Goal: Communication & Community: Answer question/provide support

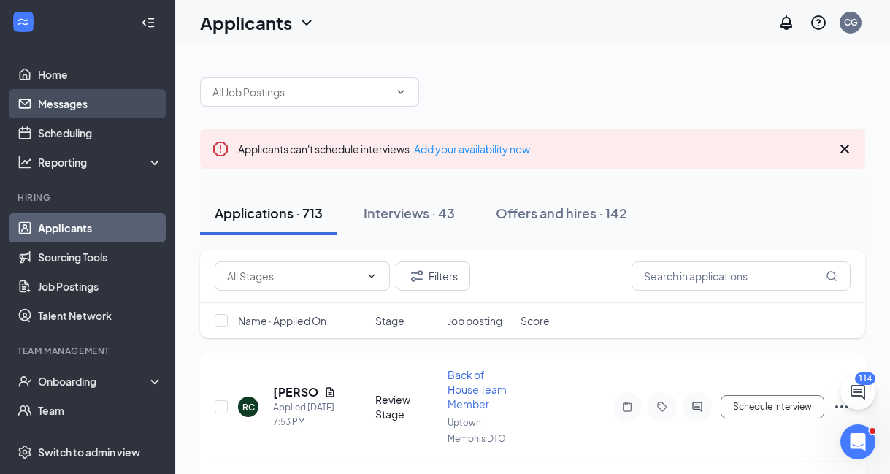
click at [88, 107] on link "Messages" at bounding box center [100, 103] width 125 height 29
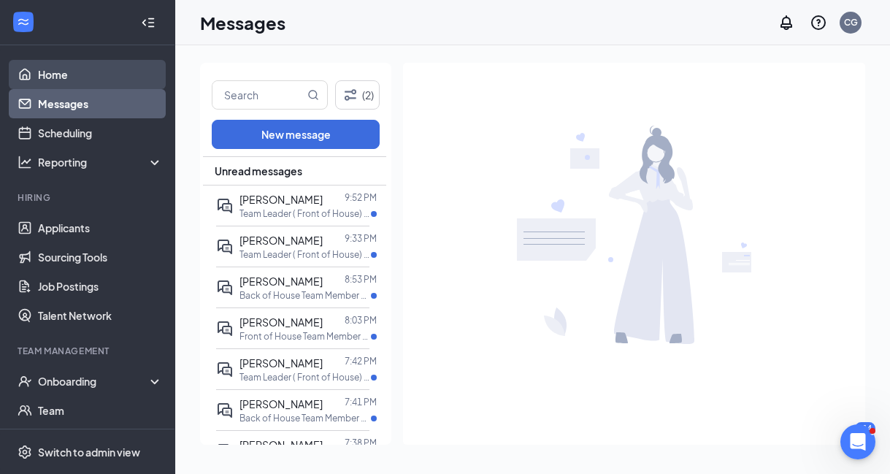
click at [52, 78] on link "Home" at bounding box center [100, 74] width 125 height 29
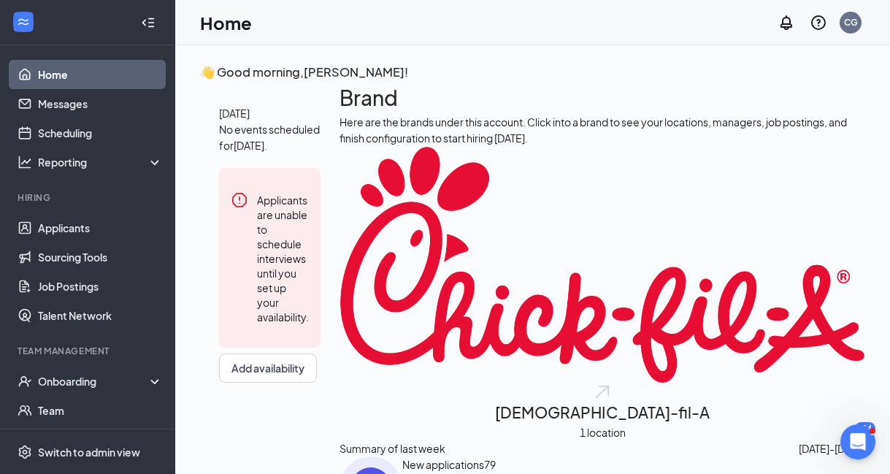
click at [55, 74] on link "Home" at bounding box center [100, 74] width 125 height 29
click at [59, 103] on link "Messages" at bounding box center [100, 103] width 125 height 29
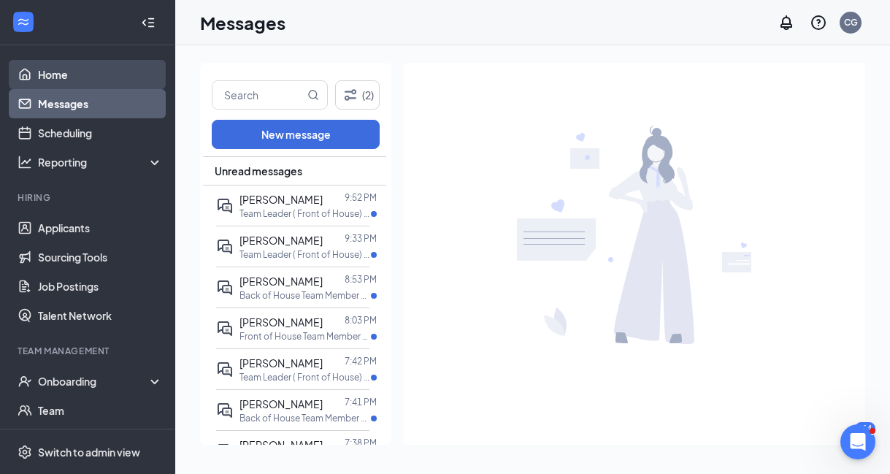
click at [64, 68] on link "Home" at bounding box center [100, 74] width 125 height 29
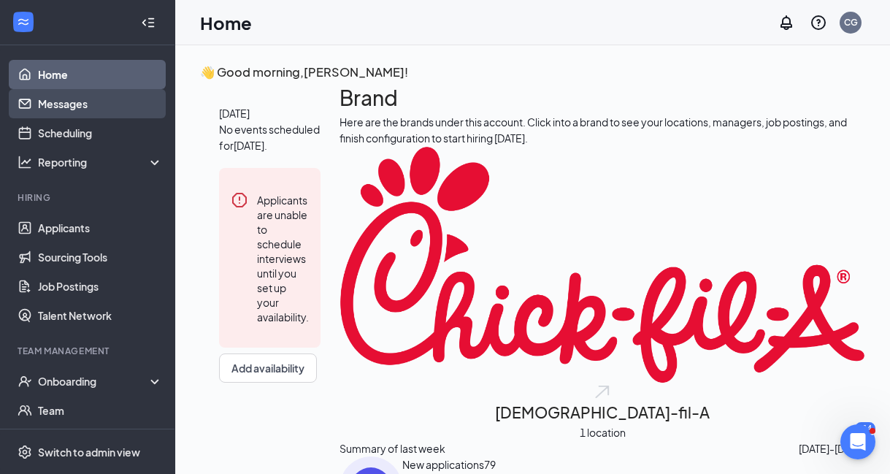
click at [69, 102] on link "Messages" at bounding box center [100, 103] width 125 height 29
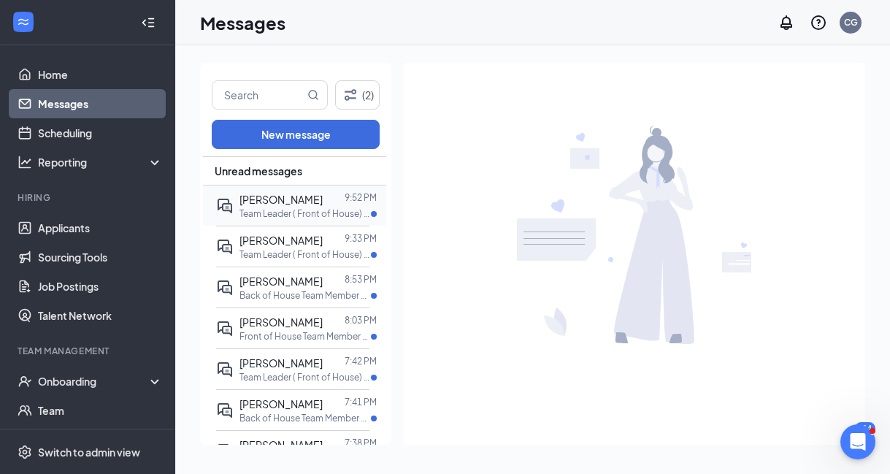
click at [276, 209] on p "Team Leader ( Front of House) at Uptown Memphis DTO" at bounding box center [305, 213] width 131 height 12
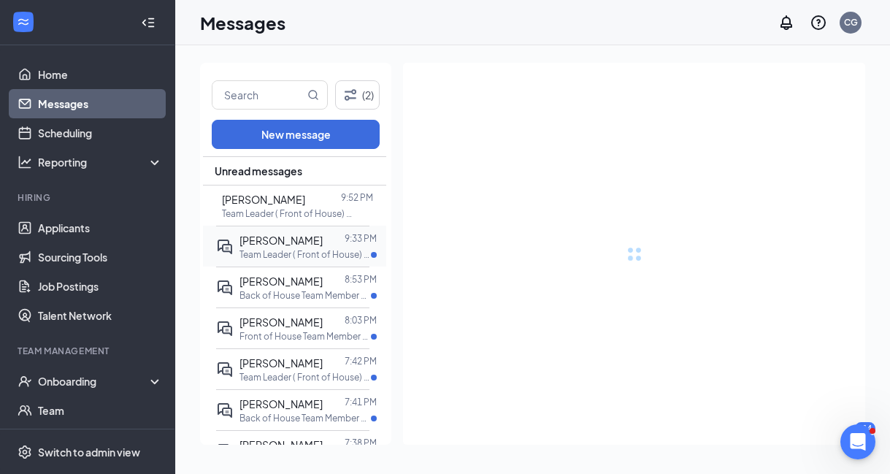
click at [277, 248] on p "Team Leader ( Front of House) at Uptown Memphis DTO" at bounding box center [305, 254] width 131 height 12
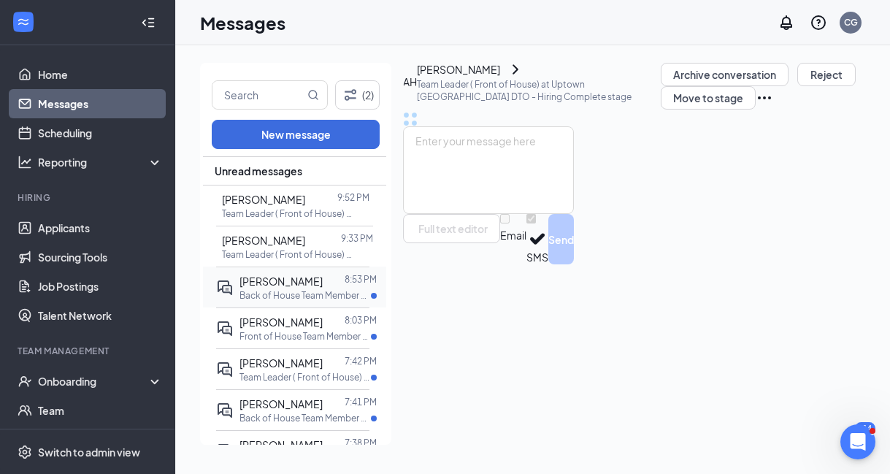
click at [267, 289] on p "Back of House Team Member at Uptown Memphis DTO" at bounding box center [305, 295] width 131 height 12
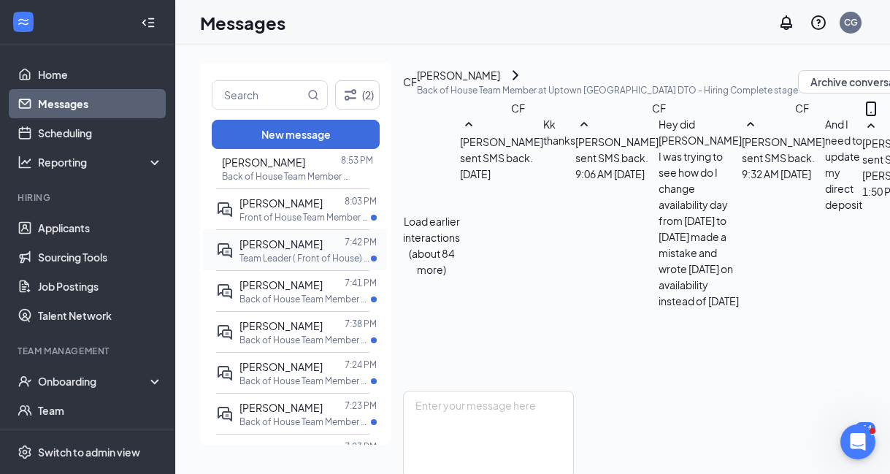
scroll to position [121, 0]
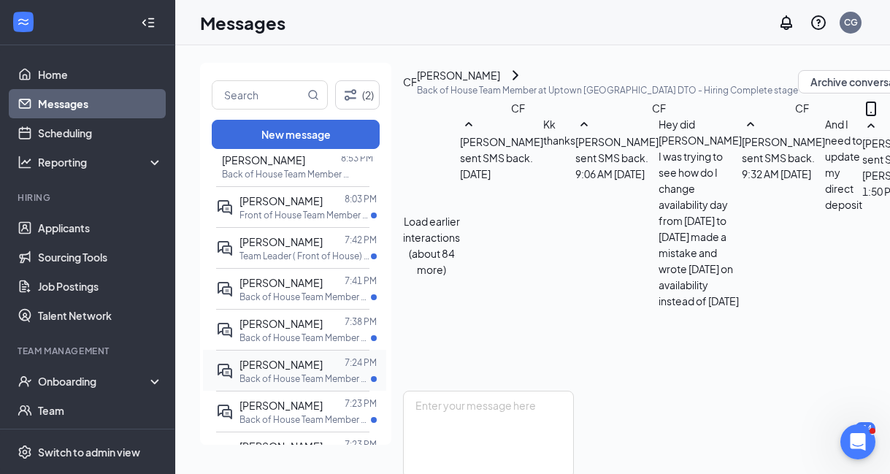
click at [268, 369] on span "Elijah Hearns" at bounding box center [281, 364] width 83 height 13
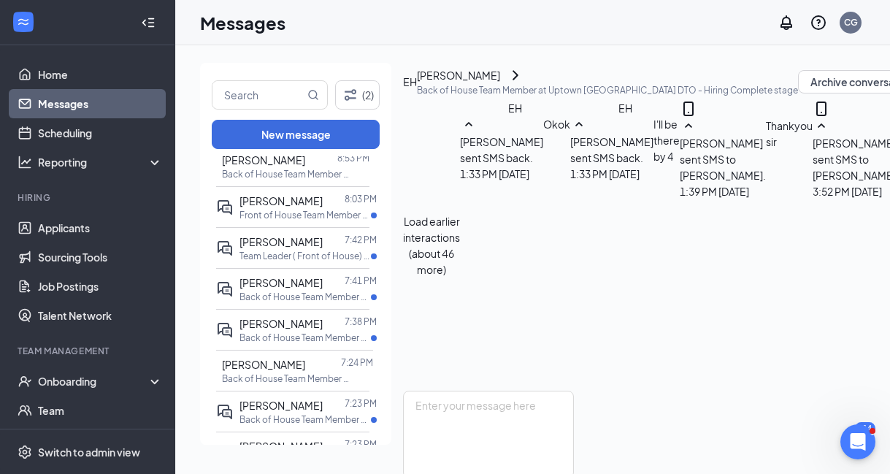
scroll to position [60, 0]
click at [272, 413] on p "Back of House Team Member at Uptown Memphis DTO" at bounding box center [305, 419] width 131 height 12
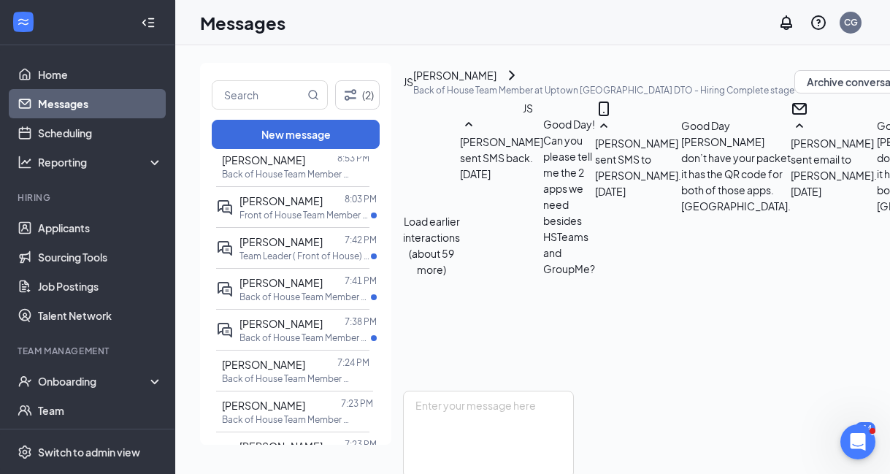
scroll to position [1163, 0]
drag, startPoint x: 382, startPoint y: 401, endPoint x: 383, endPoint y: 428, distance: 27.1
click at [383, 429] on div "John Sauls 7:23 PM Back of House Team Member at Uptown Memphis DTO" at bounding box center [294, 411] width 183 height 41
click at [269, 367] on span "Elijah Hearns" at bounding box center [263, 364] width 83 height 13
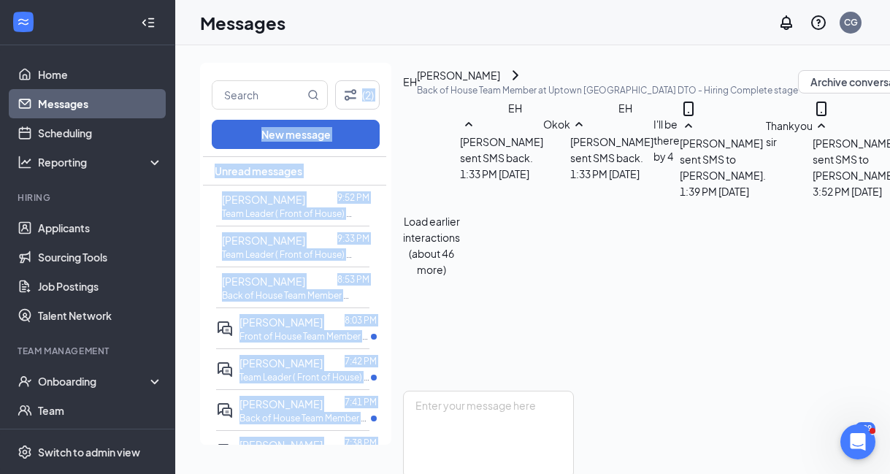
drag, startPoint x: 382, startPoint y: 362, endPoint x: 372, endPoint y: 59, distance: 303.2
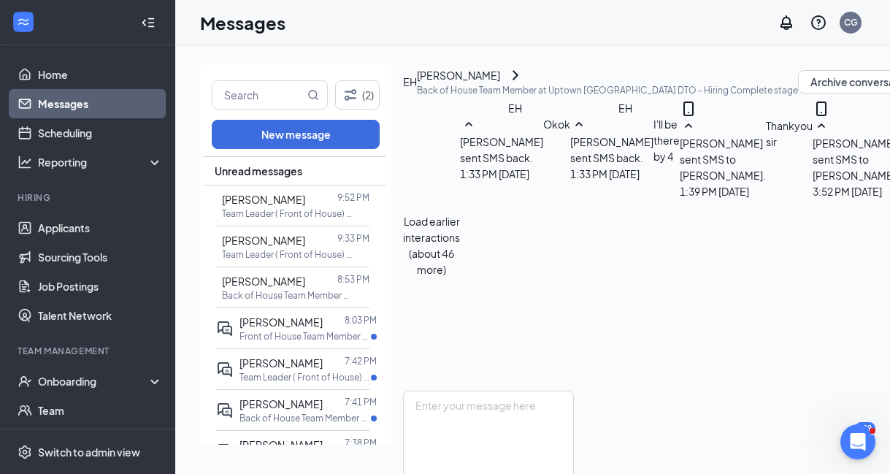
click at [370, 35] on div "Messages CG" at bounding box center [532, 22] width 715 height 45
click at [288, 200] on span "Audra Woods" at bounding box center [263, 199] width 83 height 13
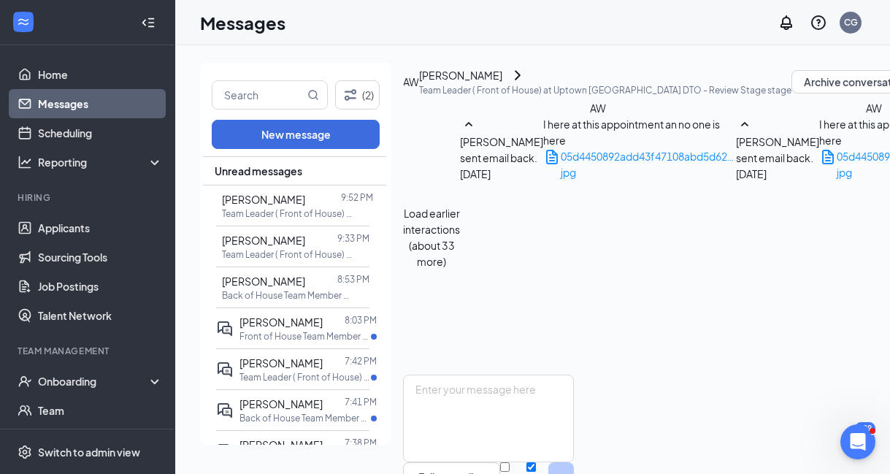
scroll to position [846, 0]
click at [286, 251] on p "Team Leader ( Front of House) at Uptown Memphis DTO" at bounding box center [287, 254] width 131 height 12
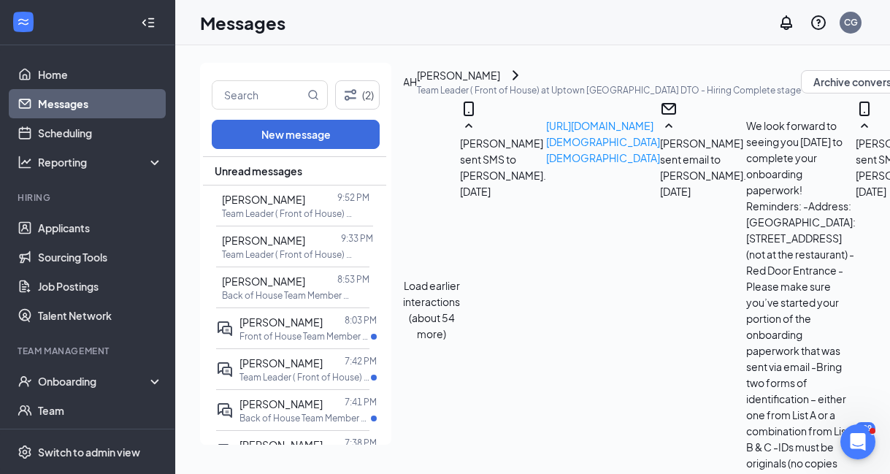
scroll to position [1921, 0]
click at [275, 290] on p "Back of House Team Member at Uptown Memphis DTO" at bounding box center [287, 295] width 131 height 12
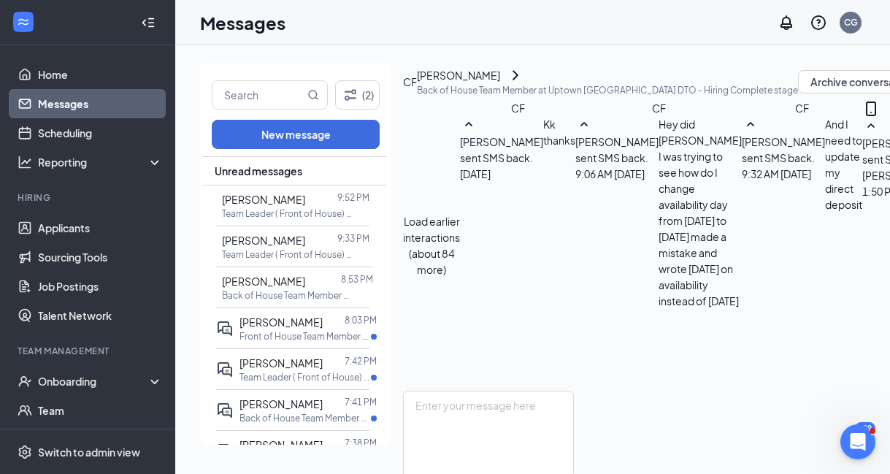
scroll to position [1080, 0]
click at [288, 246] on div "Andrea Hardiman" at bounding box center [263, 240] width 83 height 16
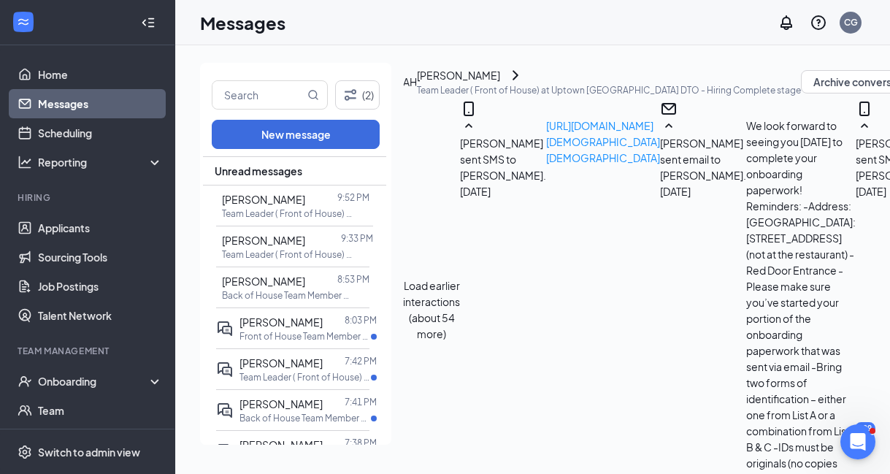
scroll to position [1989, 0]
click at [288, 290] on p "Back of House Team Member at Uptown Memphis DTO" at bounding box center [287, 295] width 131 height 12
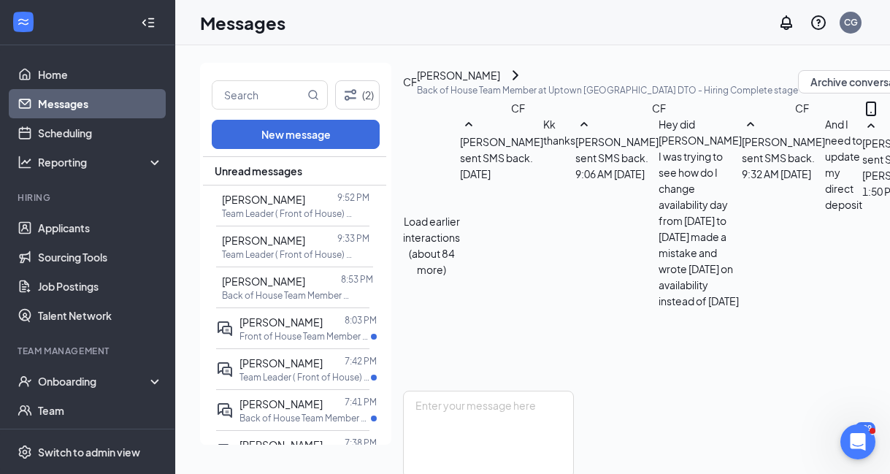
scroll to position [1080, 0]
click at [574, 391] on textarea at bounding box center [488, 435] width 171 height 88
type textarea "n"
click at [489, 391] on textarea "No Wede" at bounding box center [488, 435] width 171 height 88
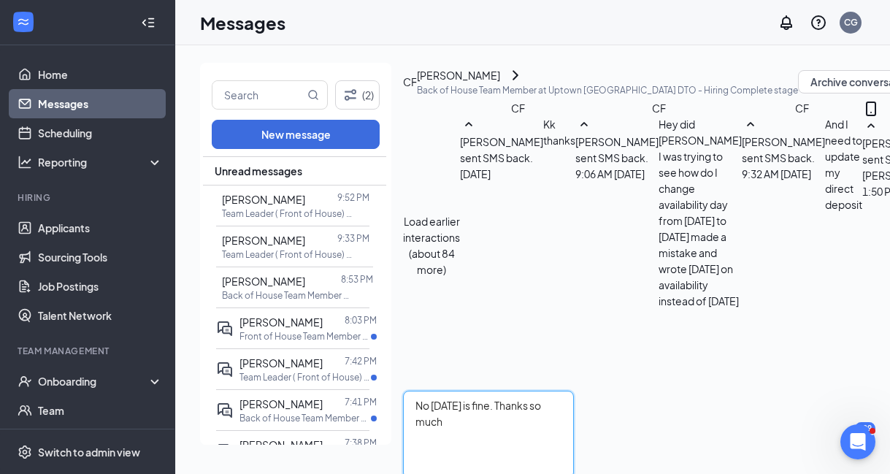
click at [488, 391] on textarea "No Wednesday is fine. Thanks so much" at bounding box center [488, 435] width 171 height 88
click at [574, 391] on textarea "No, Wednesday is fine. Thanks so much" at bounding box center [488, 435] width 171 height 88
click at [454, 391] on textarea "No, Wednesday is fine. Thanks so much" at bounding box center [488, 435] width 171 height 88
click at [574, 391] on textarea ", Wednesday is fine. Thanks so much" at bounding box center [488, 435] width 171 height 88
click at [443, 391] on textarea ", Wednesday is fine. Thanks so much" at bounding box center [488, 435] width 171 height 88
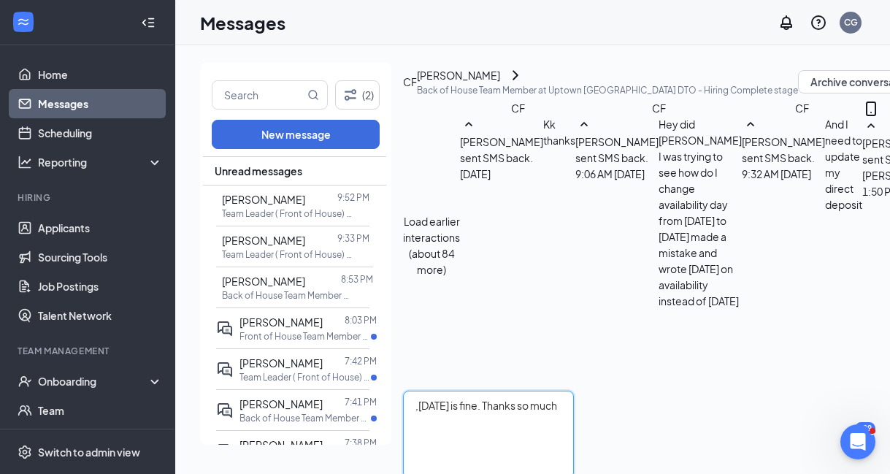
click at [574, 391] on textarea ",Wednesday is fine. Thanks so much" at bounding box center [488, 435] width 171 height 88
click at [445, 391] on textarea ", Wednesday is fine. Thanks so much" at bounding box center [488, 435] width 171 height 88
drag, startPoint x: 443, startPoint y: 326, endPoint x: 430, endPoint y: 326, distance: 13.1
click at [430, 391] on textarea ", Wednesday is fine. Thanks so much" at bounding box center [488, 435] width 171 height 88
click at [574, 391] on textarea "Wednesday is fine. Thanks so much" at bounding box center [488, 435] width 171 height 88
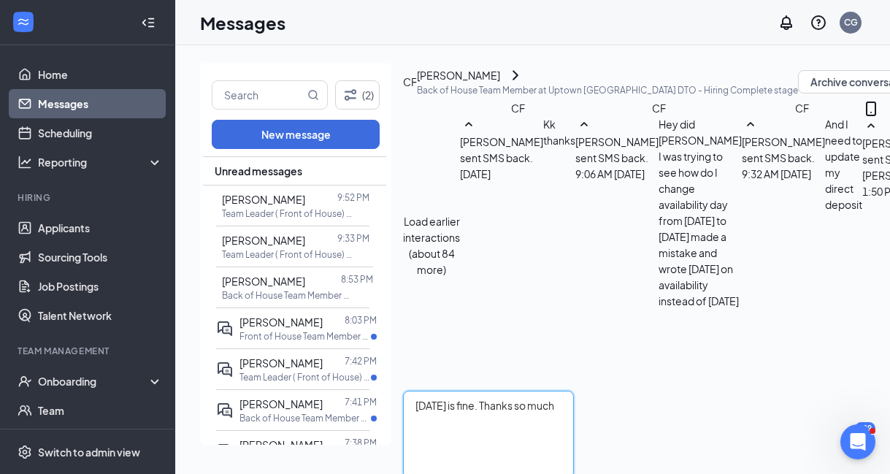
type textarea "Wednesday is fine. Thanks so much"
click at [291, 324] on span "Shanira Johnson" at bounding box center [281, 321] width 83 height 13
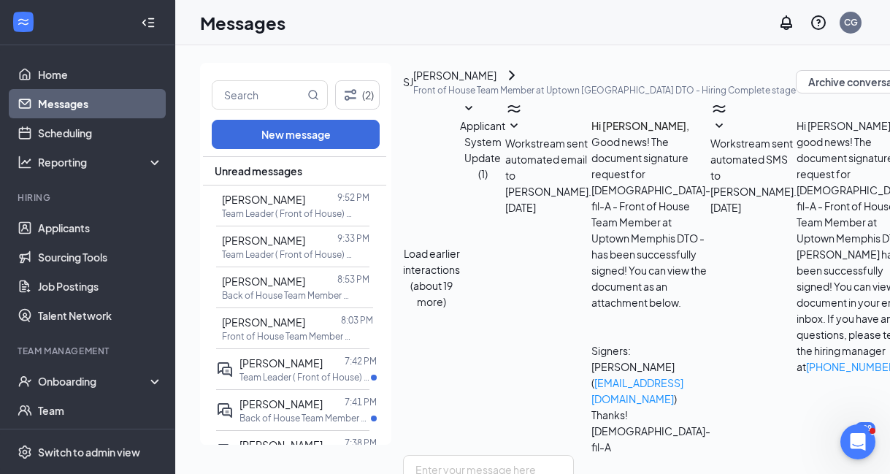
scroll to position [826, 0]
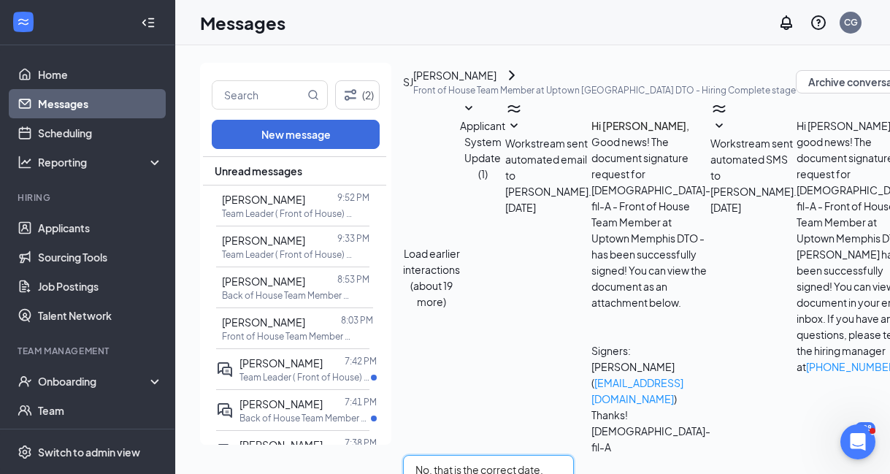
type textarea "No, that is the correct date."
click at [283, 368] on span "Erykah McIntosh" at bounding box center [281, 362] width 83 height 13
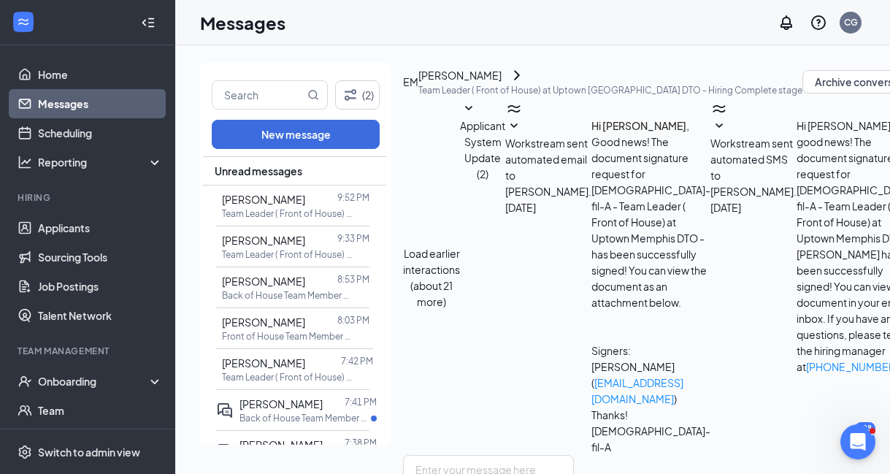
scroll to position [810, 0]
click at [288, 364] on span "Erykah McIntosh" at bounding box center [263, 362] width 83 height 13
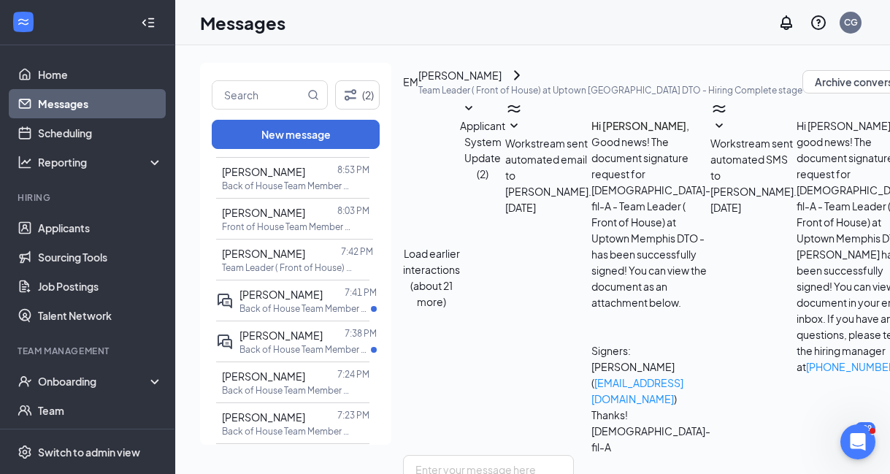
scroll to position [0, 0]
click at [291, 298] on span "Marchello McClain" at bounding box center [281, 294] width 83 height 13
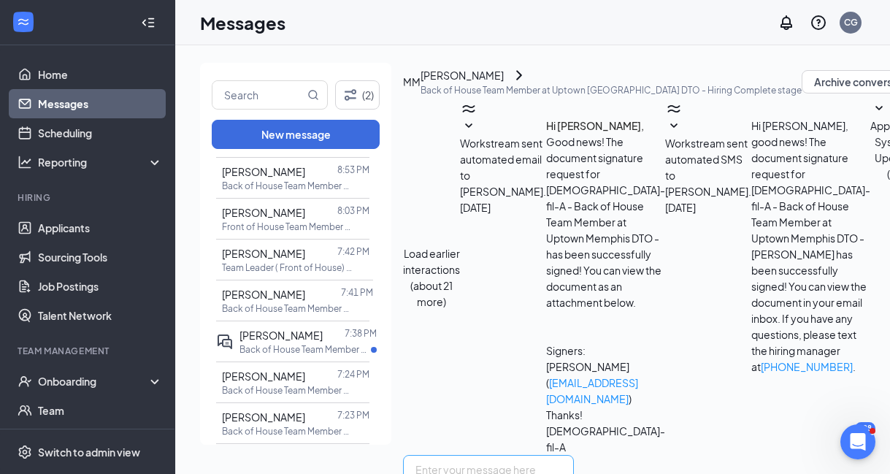
scroll to position [895, 0]
click at [294, 372] on span "Elijah Hearns" at bounding box center [263, 376] width 83 height 13
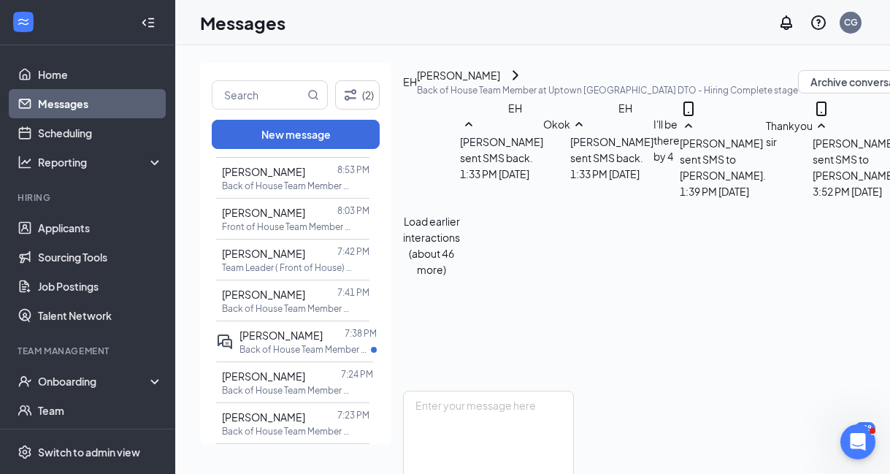
scroll to position [1017, 0]
click at [287, 337] on span "Brianna Patterson" at bounding box center [281, 335] width 83 height 13
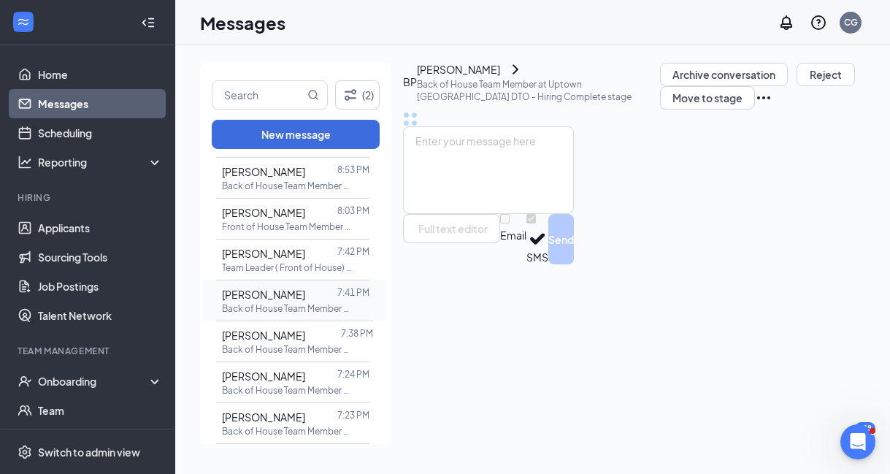
click at [289, 303] on p "Back of House Team Member at Uptown Memphis DTO" at bounding box center [287, 308] width 131 height 12
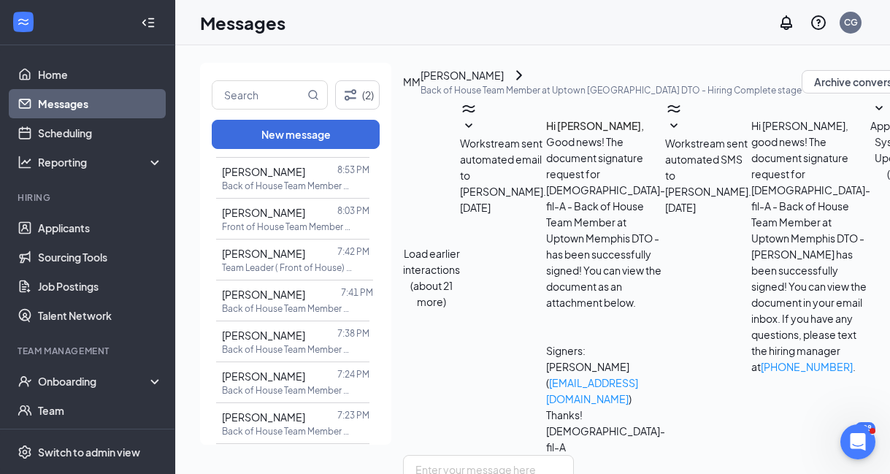
scroll to position [600, 0]
type textarea "Sorry, Thursday is fine"
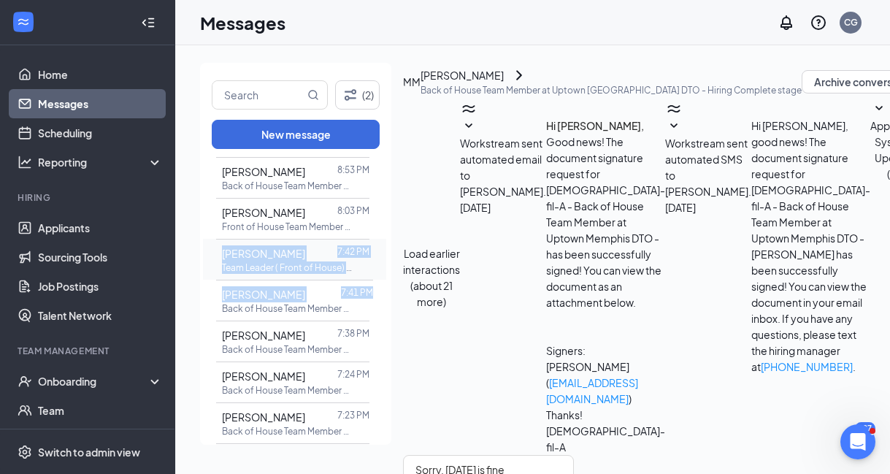
drag, startPoint x: 384, startPoint y: 291, endPoint x: 370, endPoint y: 248, distance: 45.5
click at [370, 248] on div "Unread messages Audra Woods 9:52 PM Team Leader ( Front of House) at Uptown Mem…" at bounding box center [294, 470] width 183 height 846
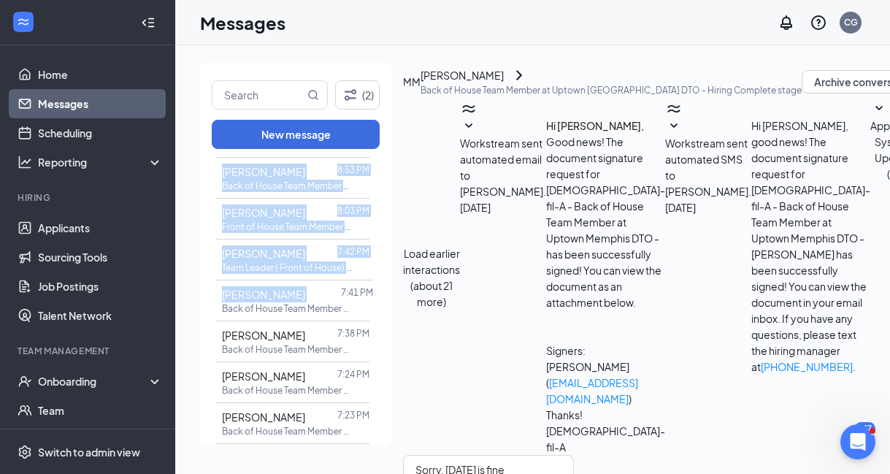
drag, startPoint x: 384, startPoint y: 282, endPoint x: 387, endPoint y: 252, distance: 30.1
click at [386, 252] on div "Unread messages Audra Woods 9:52 PM Team Leader ( Front of House) at Uptown Mem…" at bounding box center [295, 301] width 191 height 291
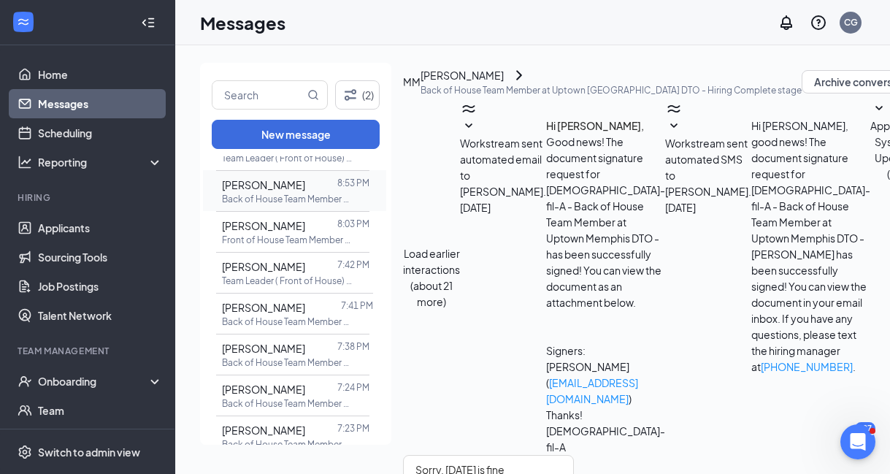
scroll to position [99, 0]
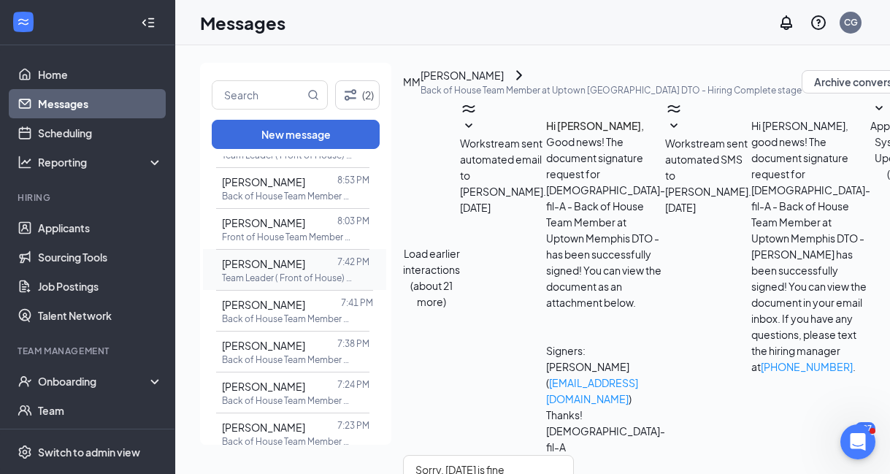
click at [289, 269] on div "Erykah McIntosh" at bounding box center [263, 264] width 83 height 16
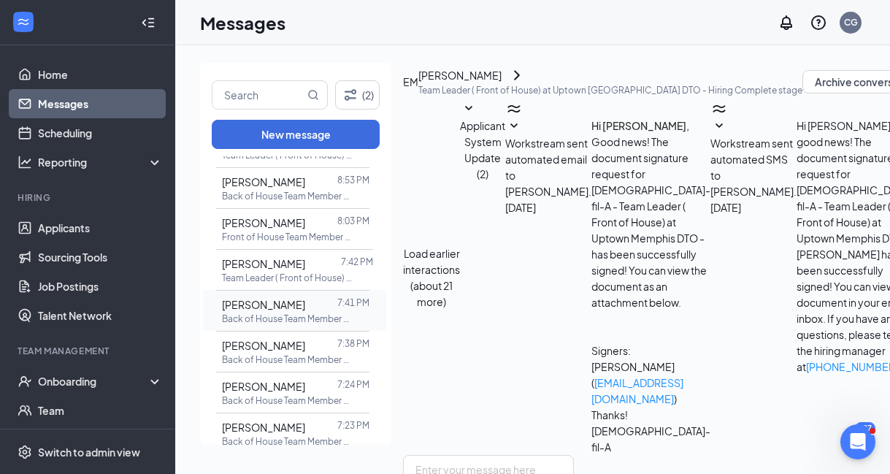
click at [286, 313] on p "Back of House Team Member at Uptown Memphis DTO" at bounding box center [287, 319] width 131 height 12
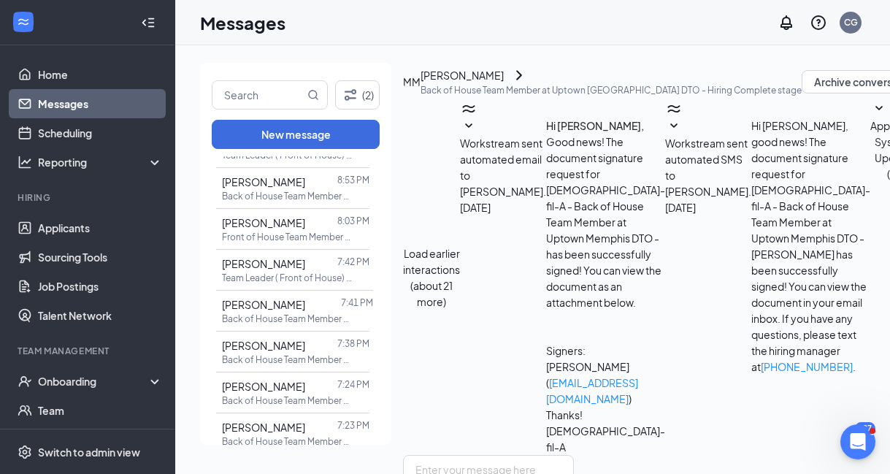
scroll to position [895, 0]
type textarea "Thursday is correct. Thanks so much!"
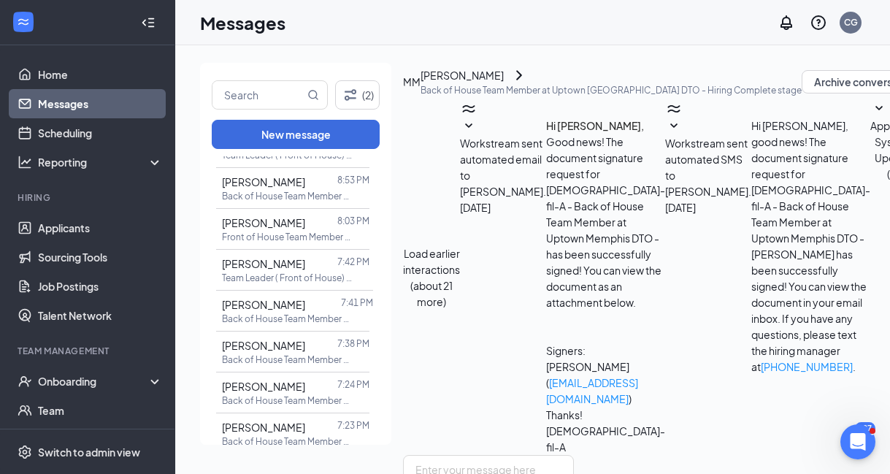
scroll to position [988, 0]
click at [305, 348] on span "Brianna Patterson" at bounding box center [263, 345] width 83 height 13
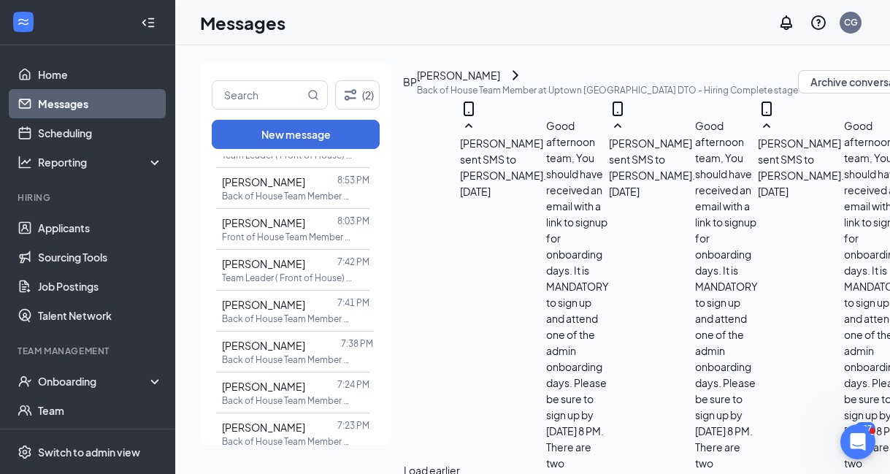
scroll to position [2311, 0]
type textarea "Wednesday is correct . Thanks so much!"
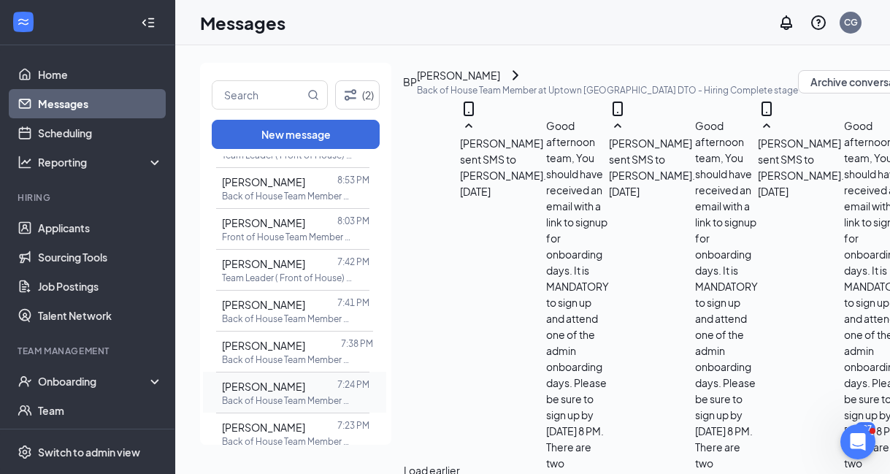
click at [298, 394] on p "Back of House Team Member at Uptown Memphis DTO" at bounding box center [287, 400] width 131 height 12
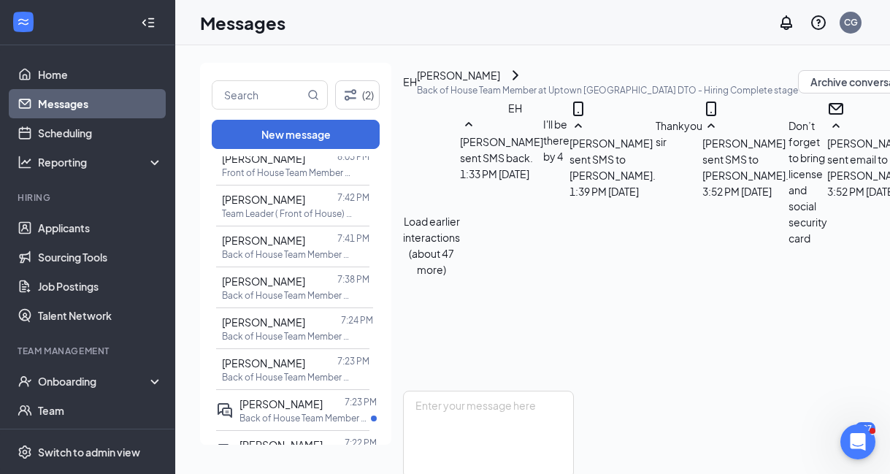
scroll to position [172, 0]
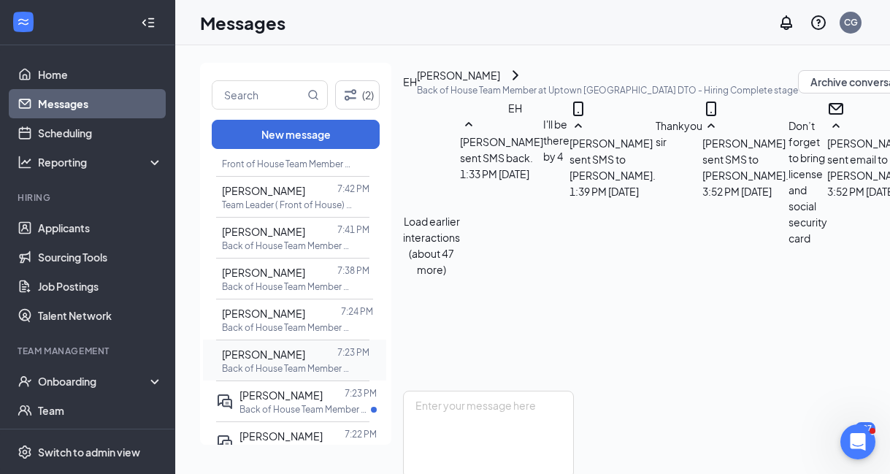
click at [290, 370] on p "Back of House Team Member at Uptown Memphis DTO" at bounding box center [287, 368] width 131 height 12
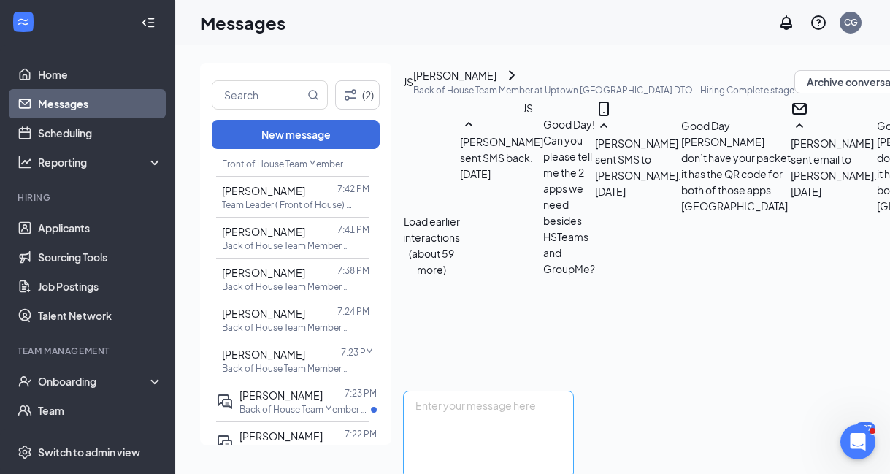
scroll to position [1163, 0]
click at [524, 391] on textarea at bounding box center [488, 435] width 171 height 88
click at [574, 391] on textarea "Wednesday is the correct day. We will get you the Android" at bounding box center [488, 435] width 171 height 88
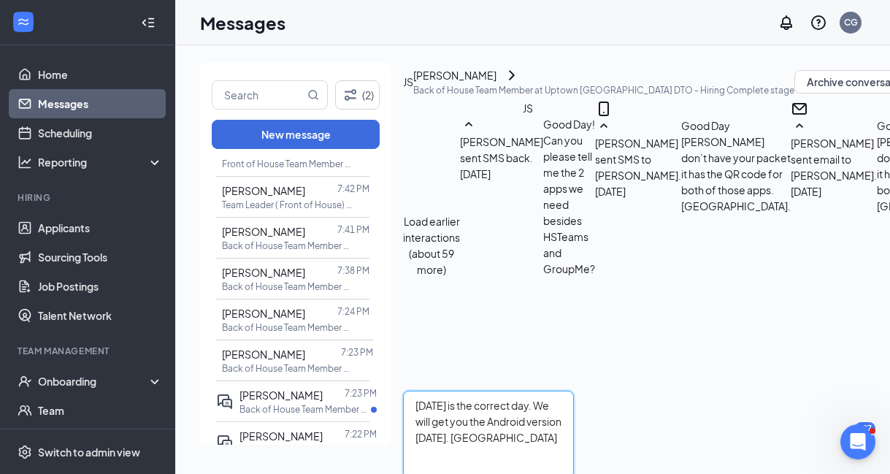
click at [574, 391] on textarea "Wednesday is the correct day. We will get you the Android version on Wednesday.…" at bounding box center [488, 435] width 171 height 88
type textarea "Wednesday is the correct day. We will get you the Android version on Wednesday.…"
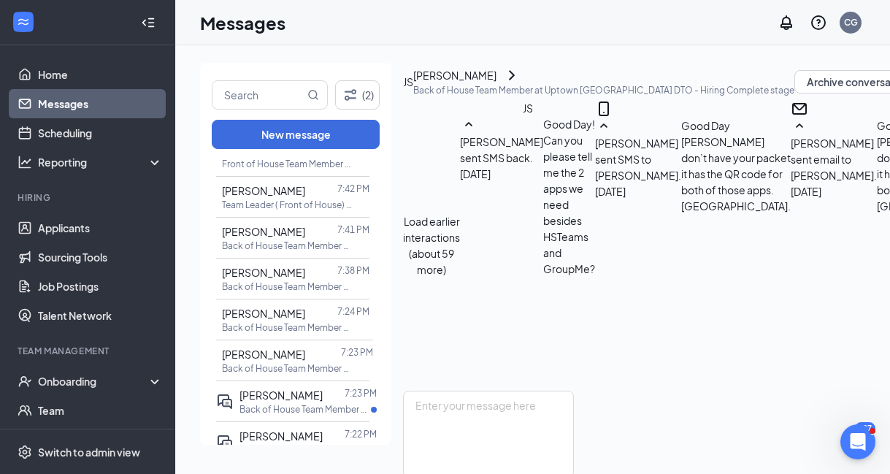
scroll to position [1258, 0]
click at [277, 405] on p "Back of House Team Member at Uptown Memphis DTO" at bounding box center [305, 409] width 131 height 12
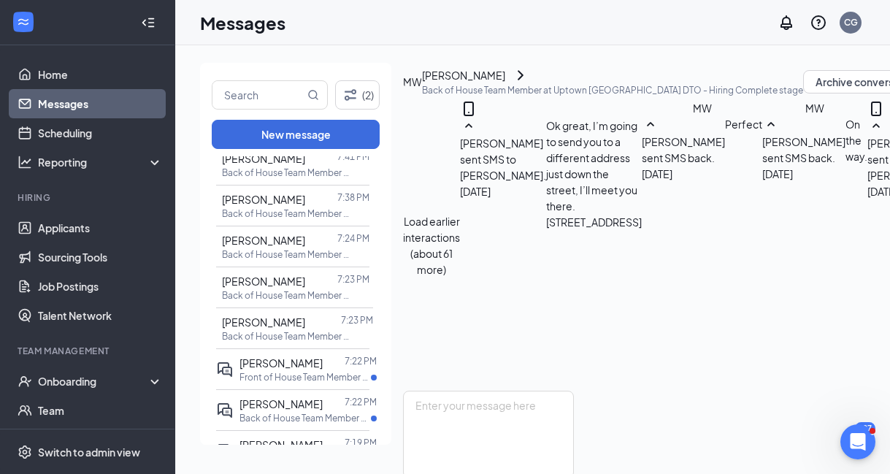
scroll to position [256, 0]
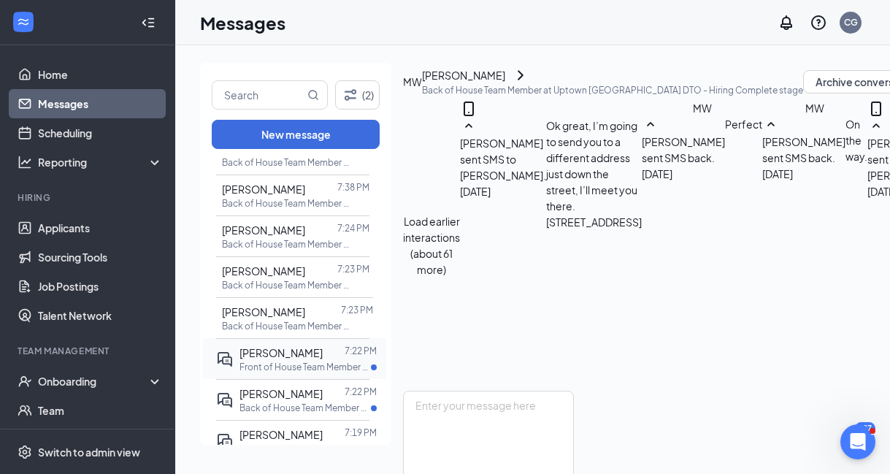
click at [279, 362] on p "Front of House Team Member at Uptown Memphis DTO" at bounding box center [305, 367] width 131 height 12
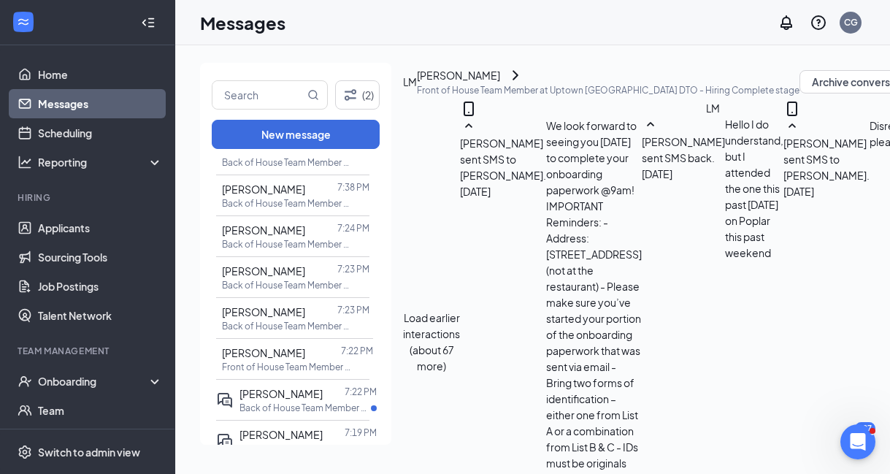
scroll to position [60, 0]
click at [279, 400] on span "Charlene Johnson-Calhoun" at bounding box center [281, 393] width 83 height 13
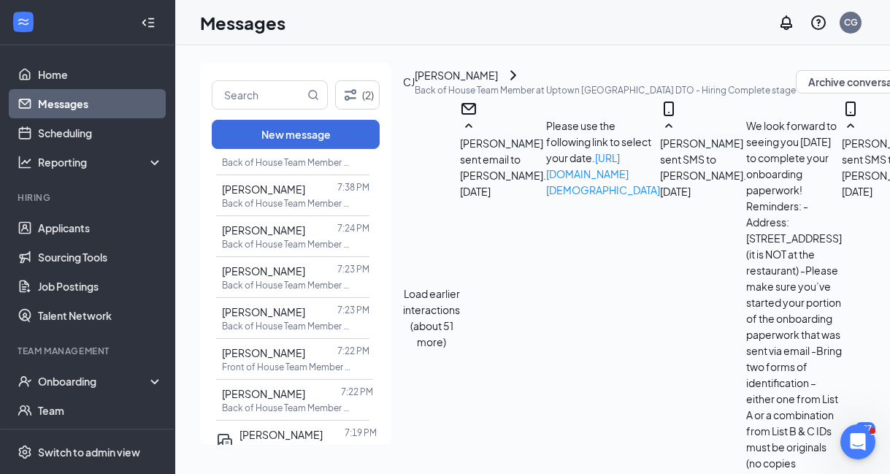
scroll to position [1489, 0]
type textarea "W"
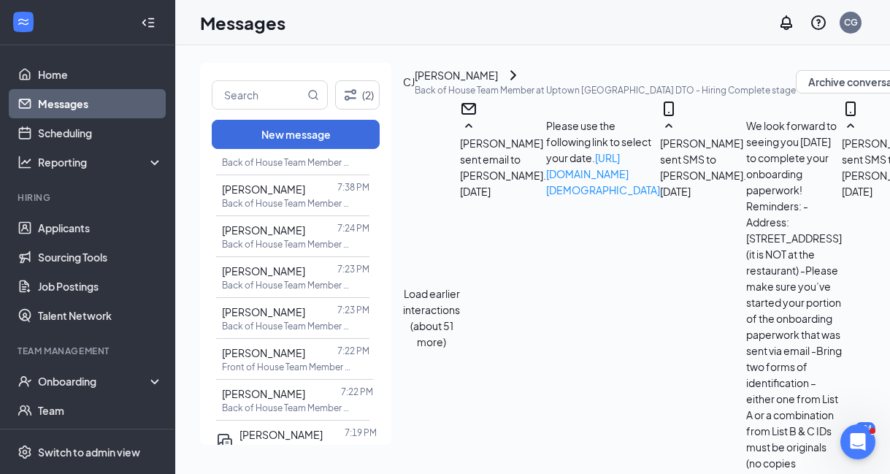
type textarea "You will receive that information at orientation. Thanks!"
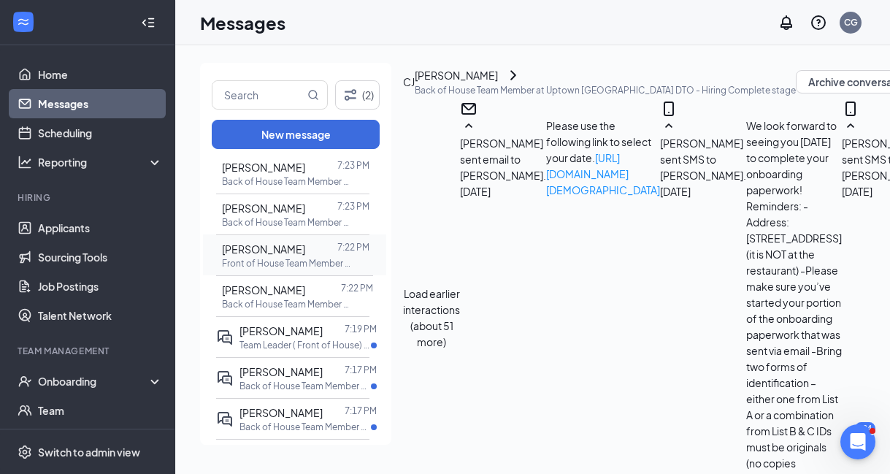
scroll to position [367, 0]
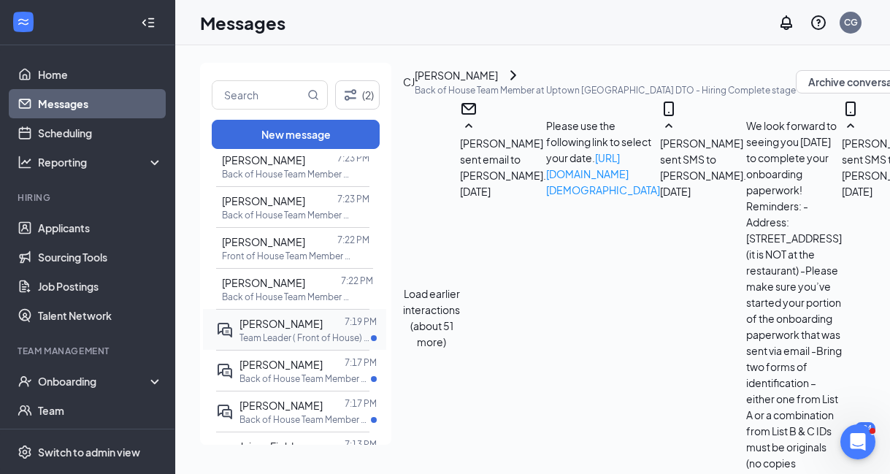
click at [280, 344] on p "Team Leader ( Front of House) at Uptown Memphis DTO" at bounding box center [305, 338] width 131 height 12
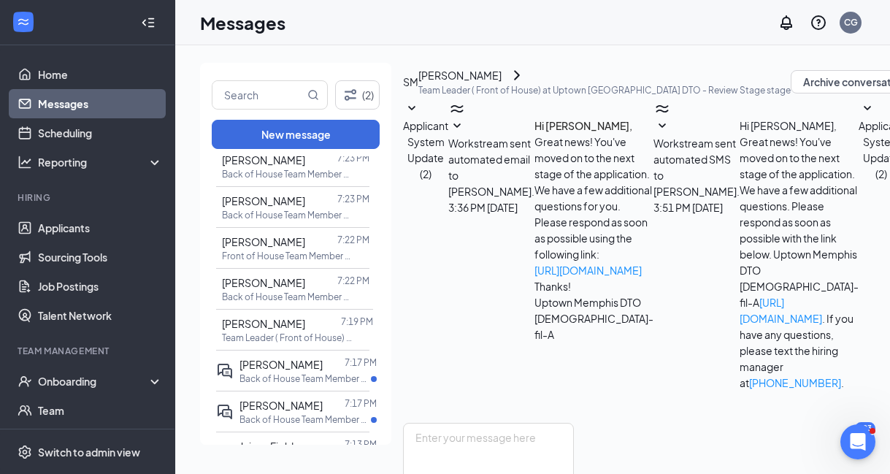
scroll to position [108, 0]
click at [277, 385] on p "Back of House Team Member at Uptown Memphis DTO" at bounding box center [305, 378] width 131 height 12
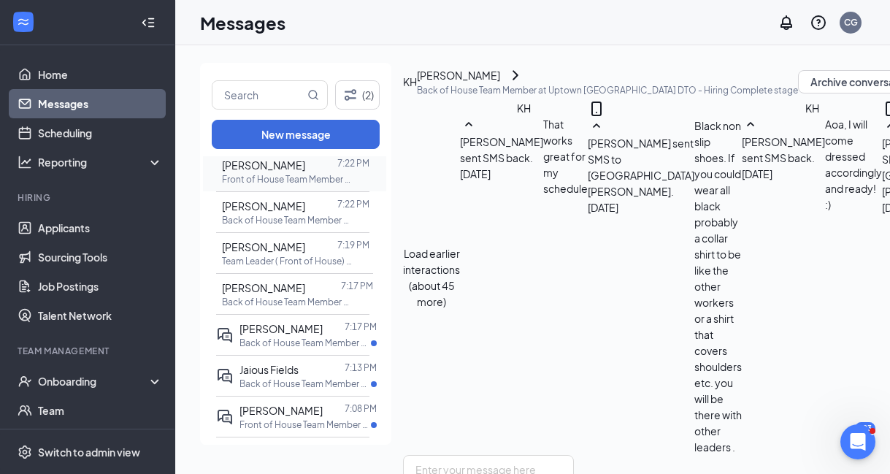
scroll to position [451, 0]
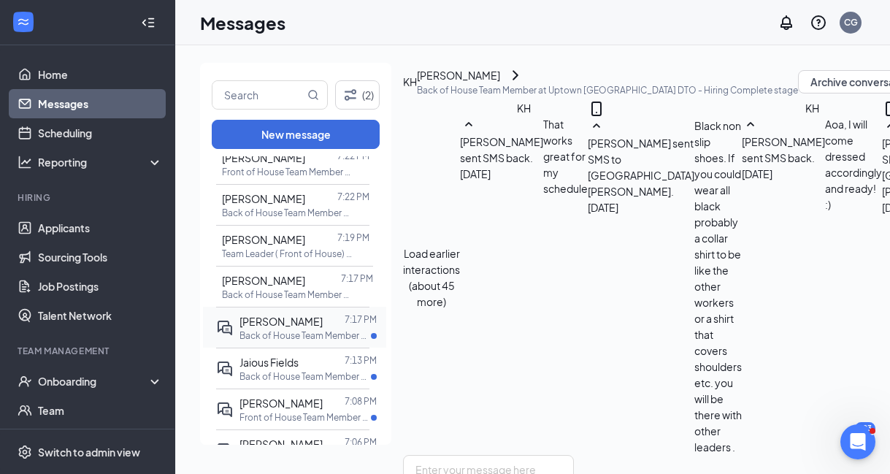
click at [279, 342] on p "Back of House Team Member at Uptown Memphis DTO" at bounding box center [305, 335] width 131 height 12
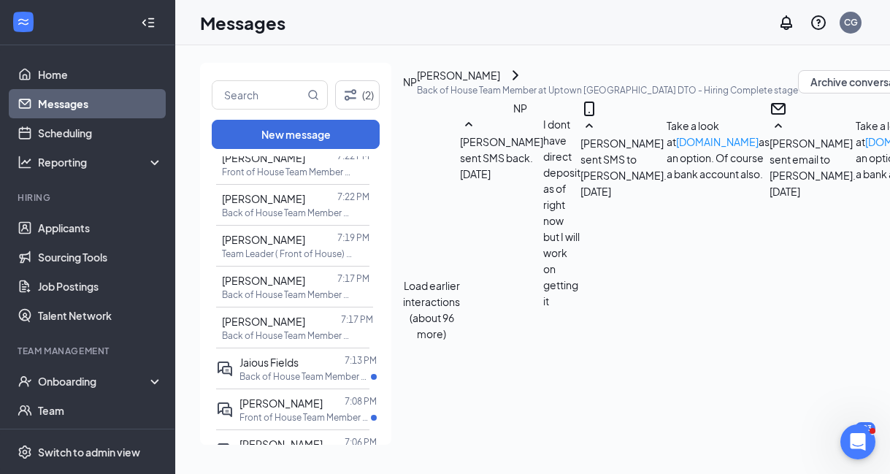
scroll to position [1502, 0]
click at [285, 383] on p "Back of House Team Member at Uptown Memphis DTO" at bounding box center [305, 376] width 131 height 12
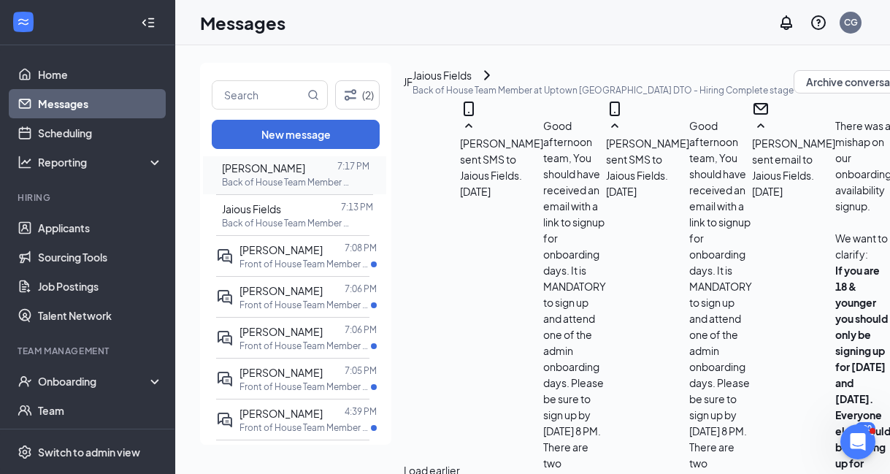
scroll to position [605, 0]
click at [278, 269] on p "Front of House Team Member at Uptown Memphis DTO" at bounding box center [305, 263] width 131 height 12
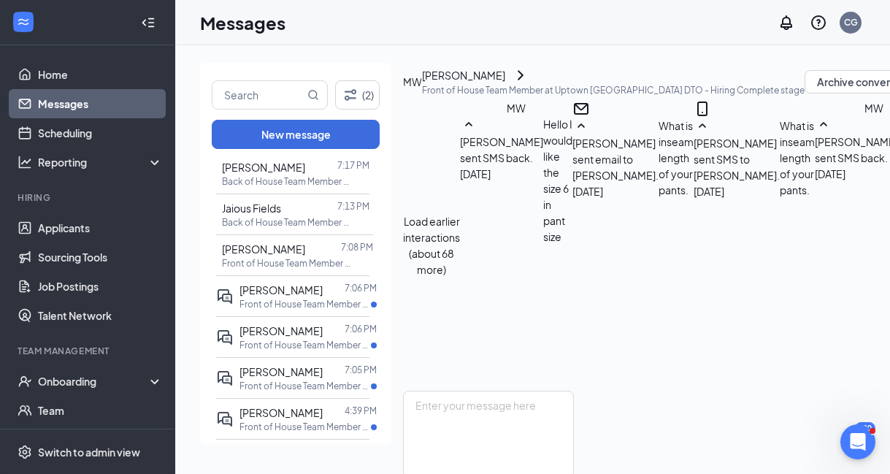
scroll to position [1192, 0]
click at [291, 298] on div "Farhiya Abdi" at bounding box center [281, 290] width 83 height 16
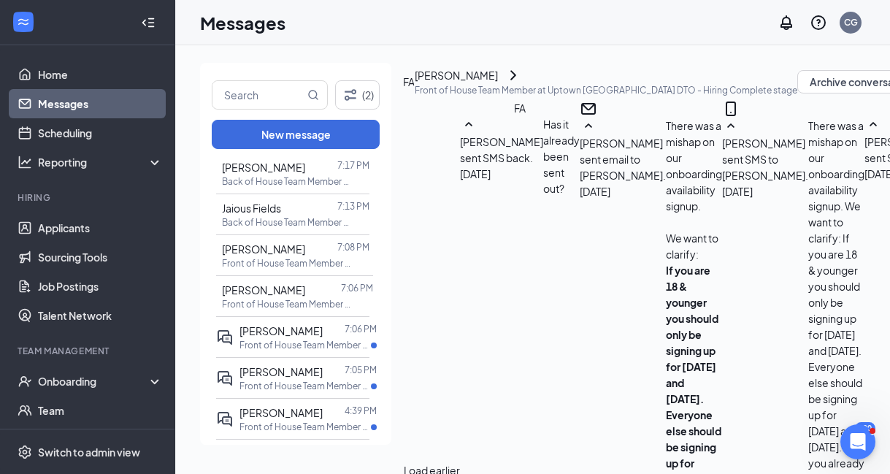
scroll to position [1515, 0]
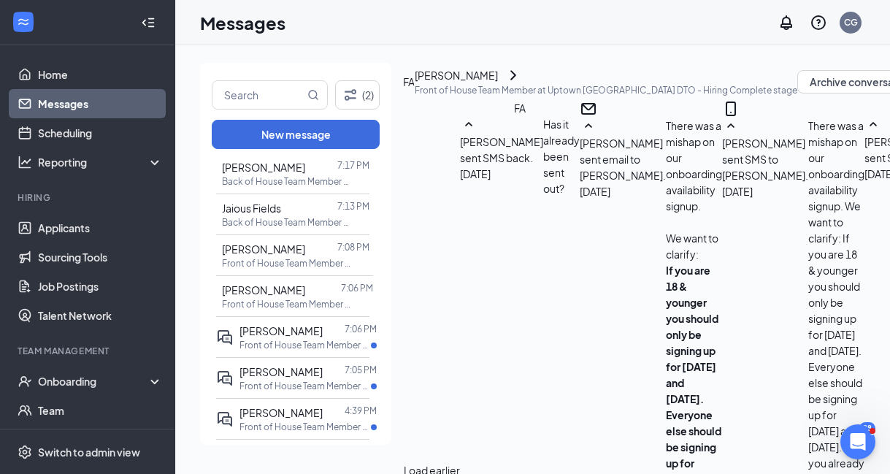
drag, startPoint x: 491, startPoint y: 340, endPoint x: 403, endPoint y: 339, distance: 88.4
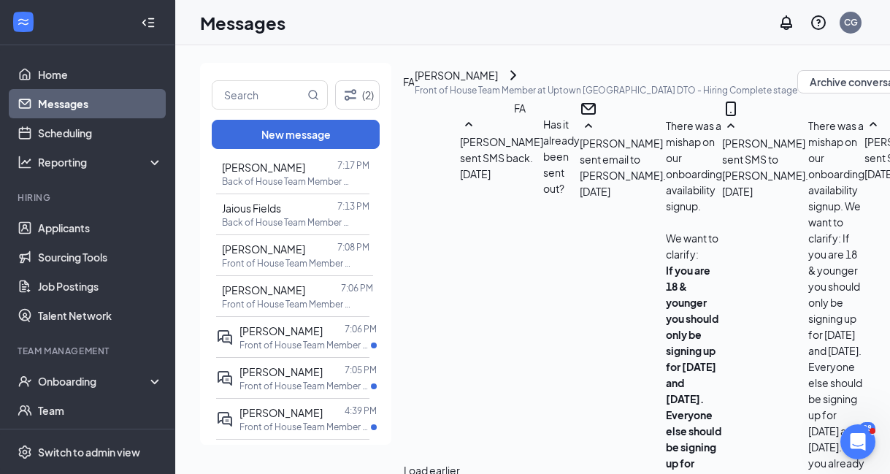
type textarea "No training day on the 22nd- See you on the 16th!"
click at [296, 351] on p "Front of House Team Member at Uptown Memphis DTO" at bounding box center [305, 345] width 131 height 12
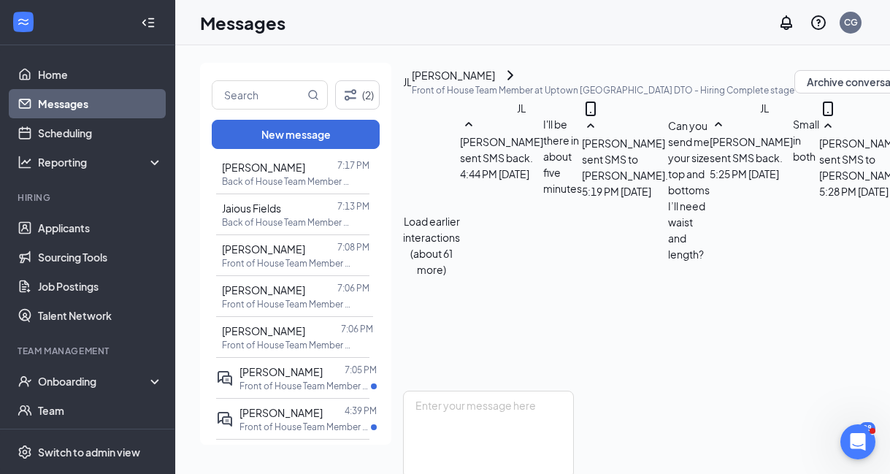
scroll to position [1064, 0]
click at [291, 392] on p "Front of House Team Member at Uptown Memphis DTO" at bounding box center [305, 386] width 131 height 12
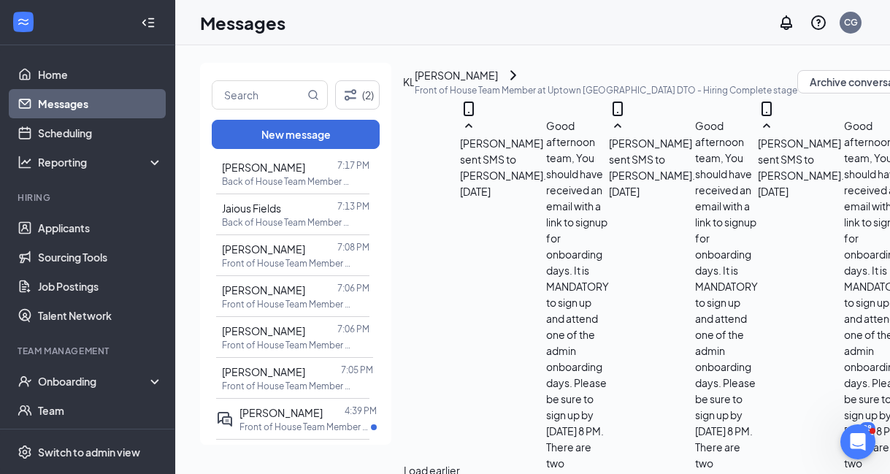
scroll to position [2535, 0]
type textarea "Ok, Katie, we will see you on Wednesday!"
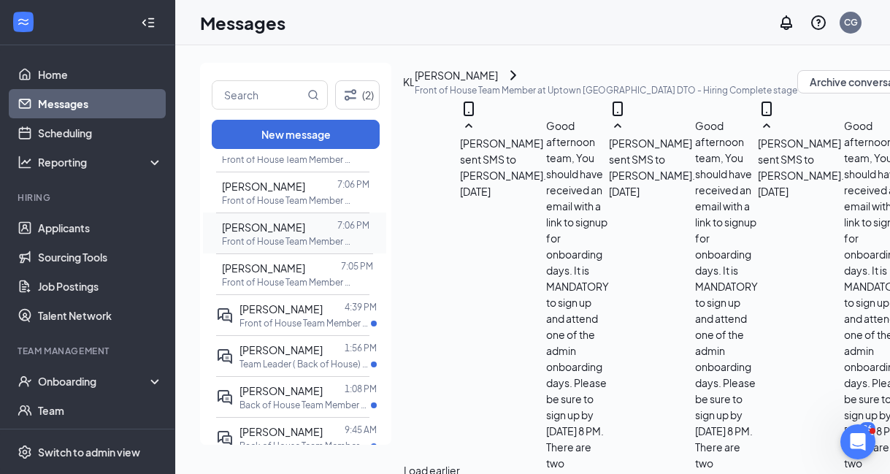
scroll to position [716, 0]
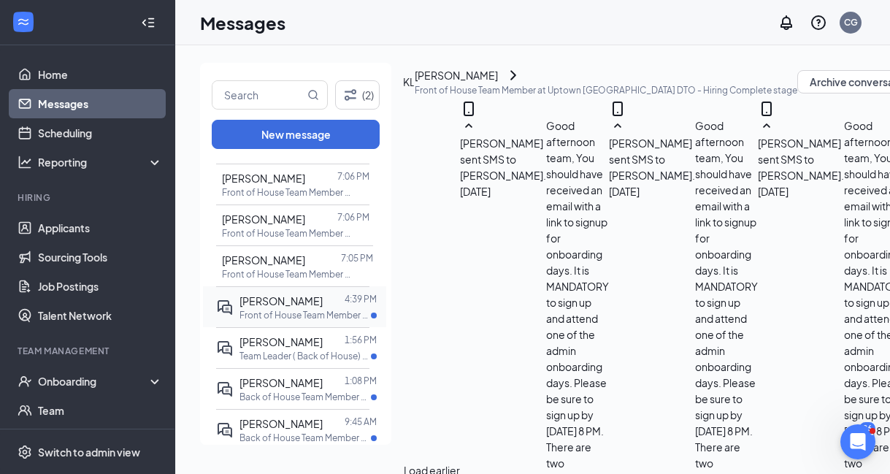
click at [302, 321] on p "Front of House Team Member at Uptown Memphis DTO" at bounding box center [305, 315] width 131 height 12
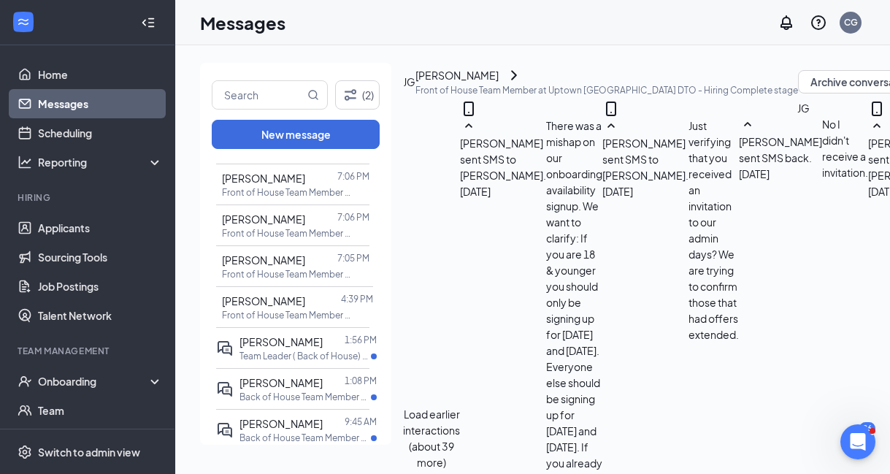
scroll to position [60, 0]
click at [283, 362] on p "Team Leader ( Back of House) at Uptown Memphis DTO" at bounding box center [305, 356] width 131 height 12
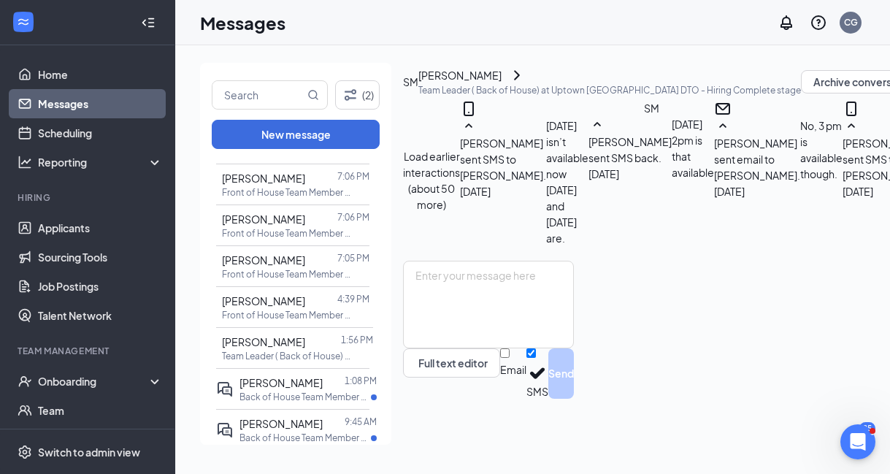
scroll to position [725, 0]
click at [288, 391] on div "Jairo Mendez" at bounding box center [281, 383] width 83 height 16
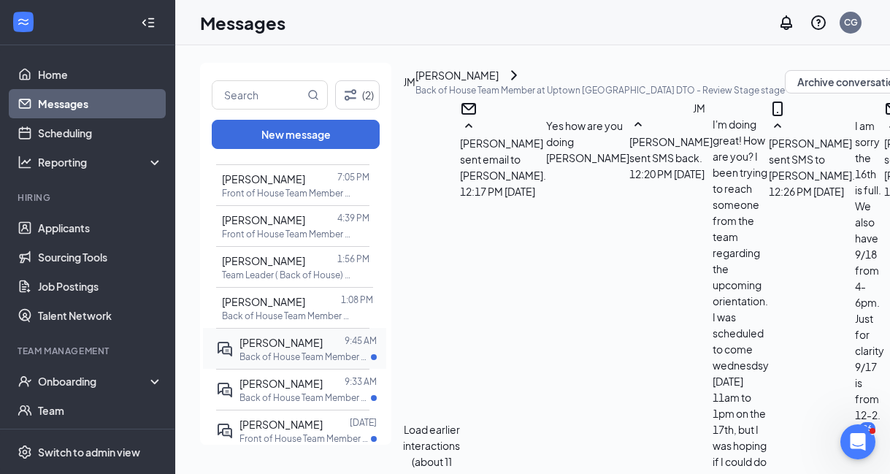
scroll to position [795, 0]
click at [304, 365] on p "Back of House Team Member at Uptown Memphis DTO" at bounding box center [305, 359] width 131 height 12
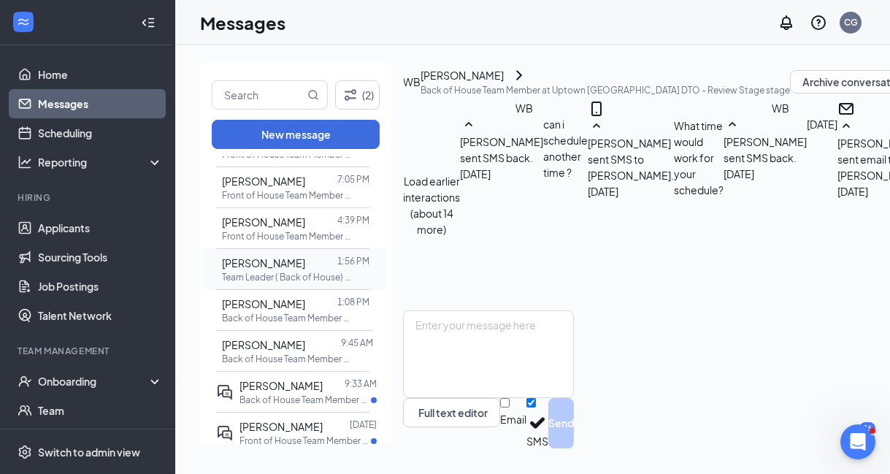
scroll to position [804, 0]
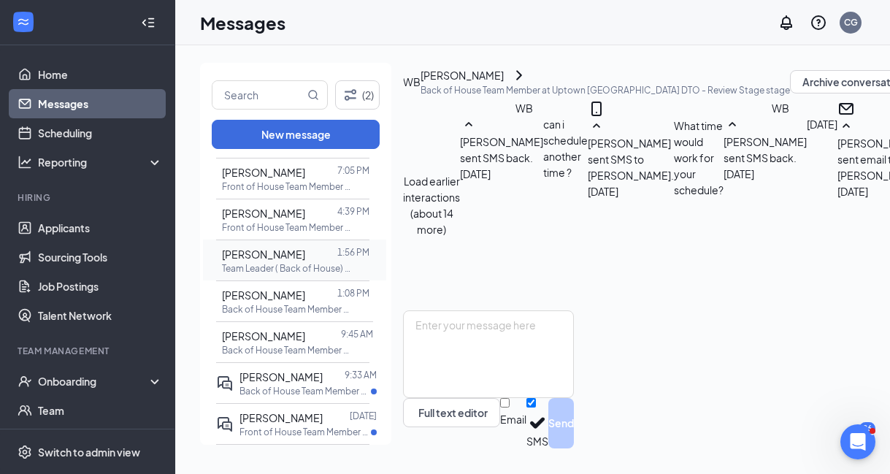
click at [295, 261] on span "Sidney Martin" at bounding box center [263, 254] width 83 height 13
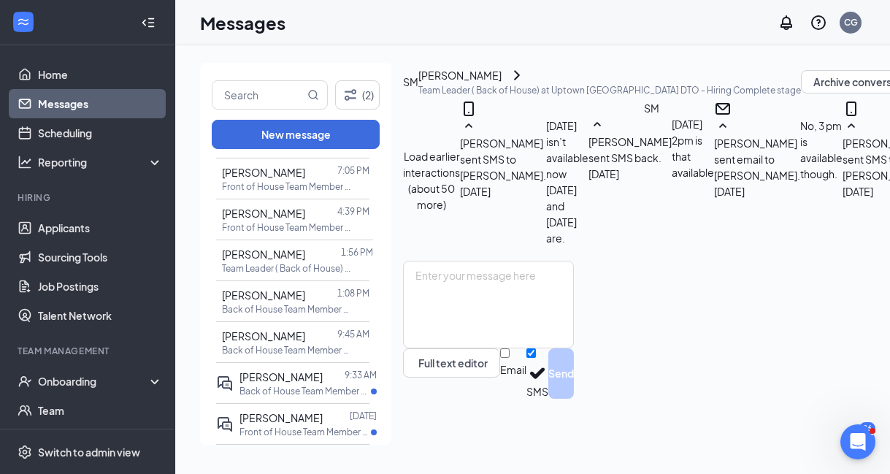
scroll to position [725, 0]
click at [278, 315] on p "Back of House Team Member at Uptown Memphis DTO" at bounding box center [287, 309] width 131 height 12
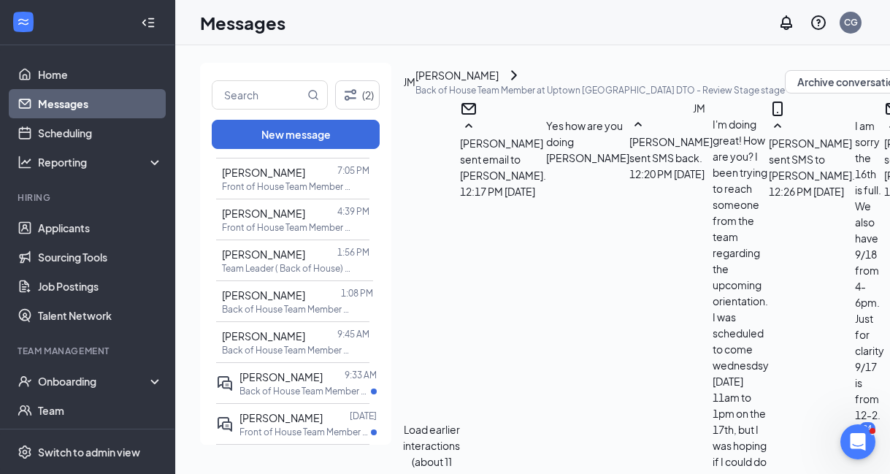
scroll to position [931, 0]
click at [291, 261] on span "Sidney Martin" at bounding box center [263, 254] width 83 height 13
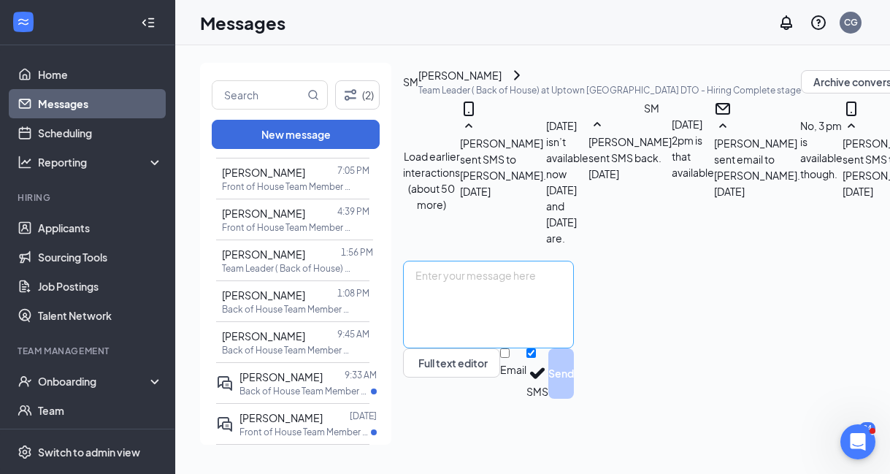
scroll to position [725, 0]
click at [471, 336] on textarea at bounding box center [488, 305] width 171 height 88
type textarea "C"
click at [294, 315] on p "Back of House Team Member at Uptown Memphis DTO" at bounding box center [287, 309] width 131 height 12
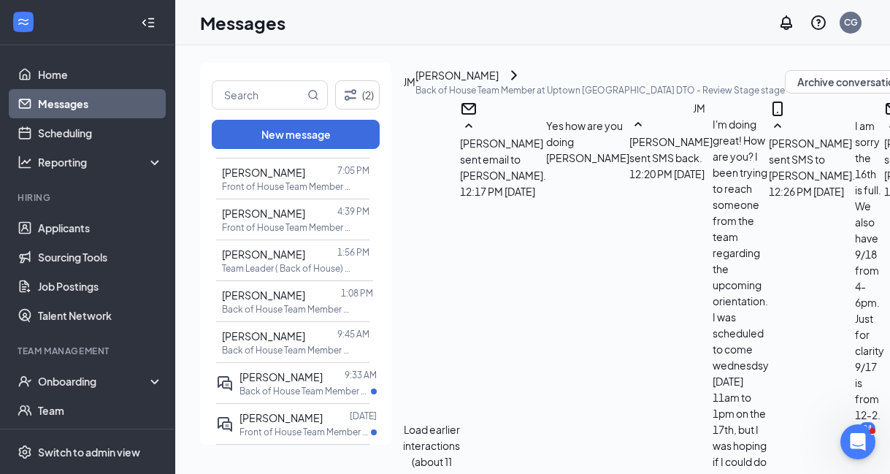
scroll to position [931, 0]
click at [286, 343] on span "Wynter Beck" at bounding box center [263, 335] width 83 height 13
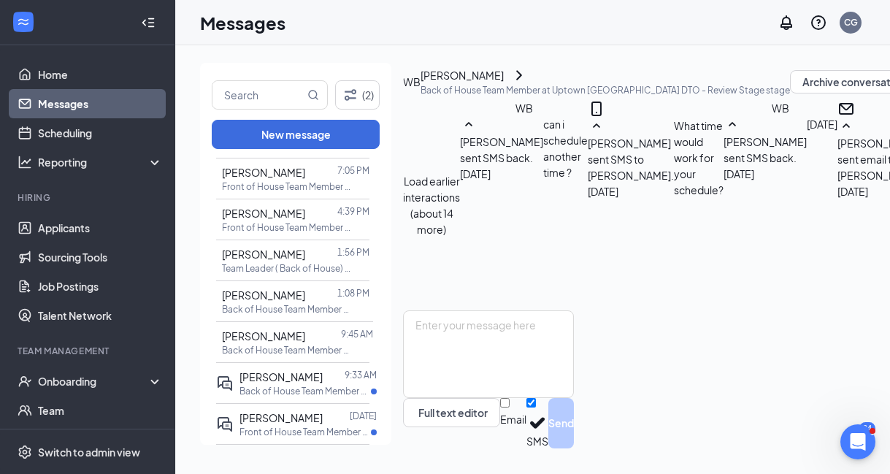
scroll to position [757, 0]
click at [274, 397] on p "Back of House Team Member at Uptown Memphis DTO" at bounding box center [305, 391] width 131 height 12
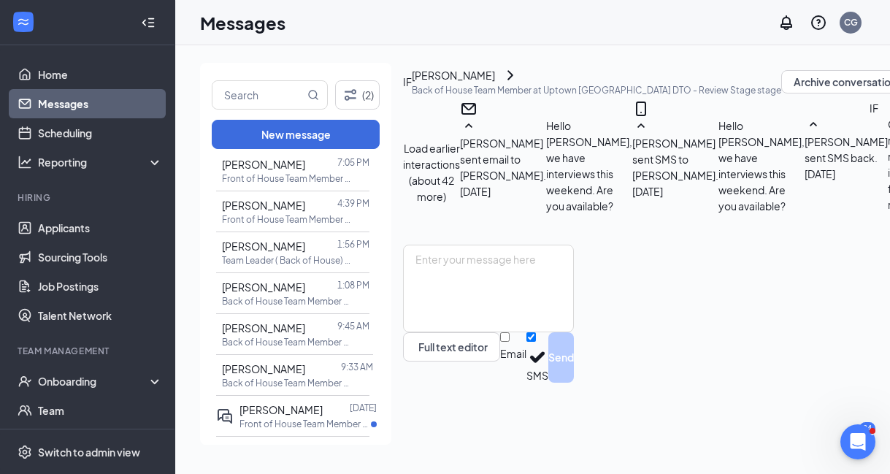
scroll to position [683, 0]
click at [486, 326] on textarea at bounding box center [488, 289] width 171 height 88
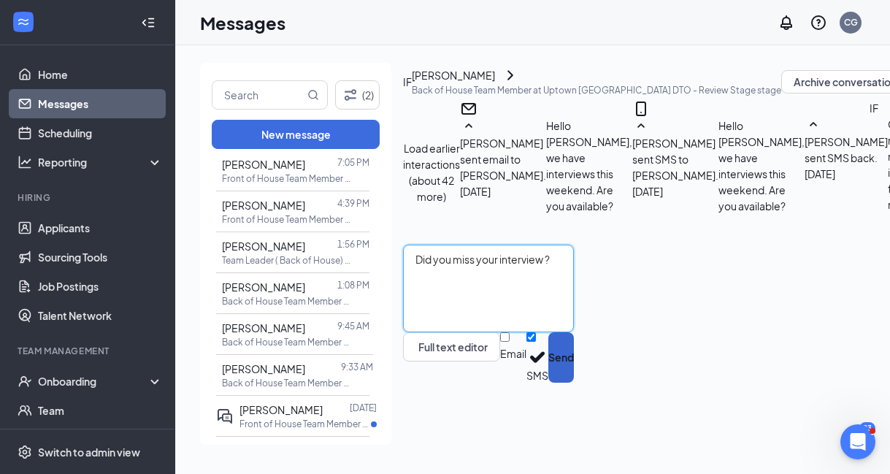
type textarea "Did you miss your interview ?"
click at [574, 383] on button "Send" at bounding box center [561, 357] width 26 height 50
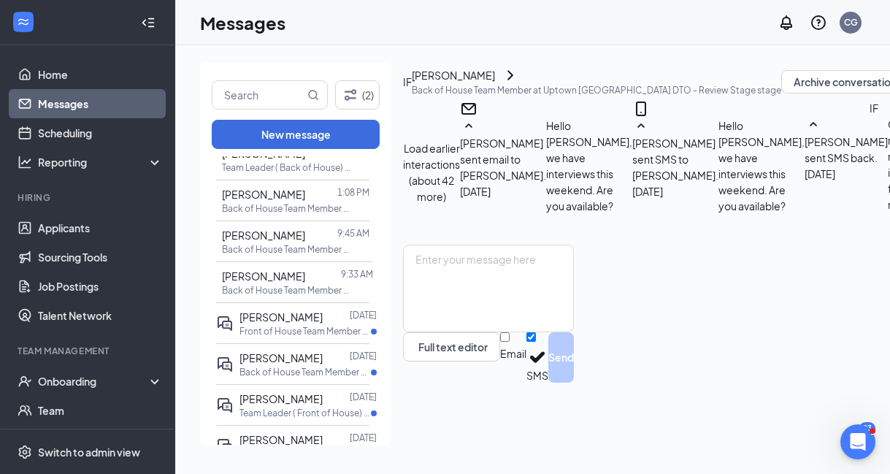
scroll to position [907, 0]
click at [311, 321] on span "Coronda McCaskill" at bounding box center [281, 314] width 83 height 13
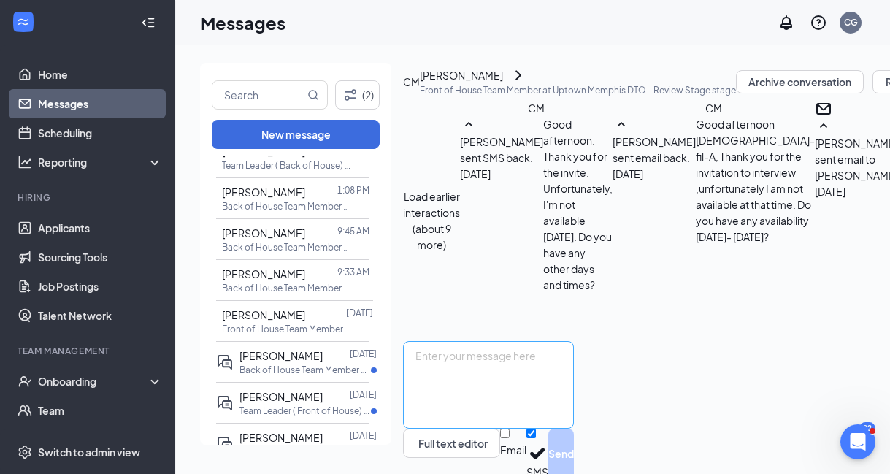
scroll to position [903, 0]
click at [485, 341] on textarea at bounding box center [488, 385] width 171 height 88
click at [574, 341] on textarea "Unfortunately you were not available when we reached out." at bounding box center [488, 385] width 171 height 88
click at [574, 341] on textarea "Unfortunately, you were not available when we reached out." at bounding box center [488, 385] width 171 height 88
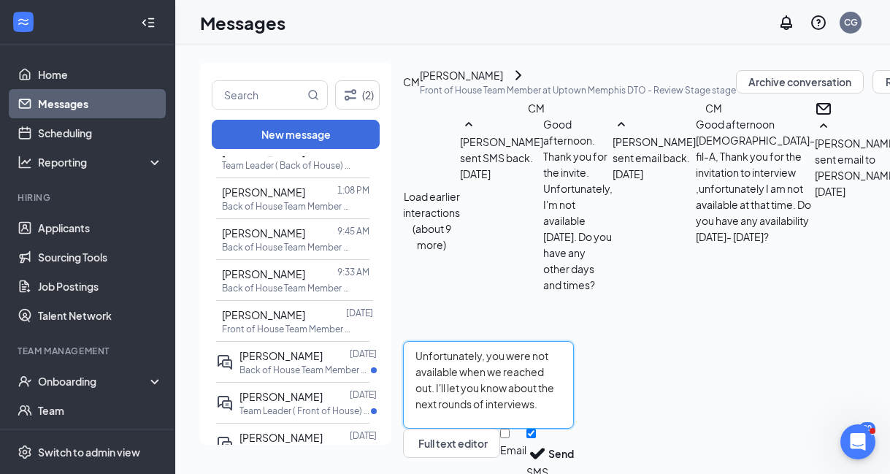
click at [574, 356] on textarea "Unfortunately, you were not available when we reached out. I'll let you know ab…" at bounding box center [488, 385] width 171 height 88
click at [574, 341] on textarea "Unfortunately, you were not available when we reached out. I'll let you know ab…" at bounding box center [488, 385] width 171 height 88
click at [574, 345] on textarea "Unfortunately, you were not available when we reached out. I'll let you know ab…" at bounding box center [488, 385] width 171 height 88
click at [574, 341] on textarea "Unfortunately, you were not available when we reached out. I'll let you know ab…" at bounding box center [488, 385] width 171 height 88
click at [574, 364] on textarea "Unfortunately, you were not available when we reached out to you. I'll let you …" at bounding box center [488, 385] width 171 height 88
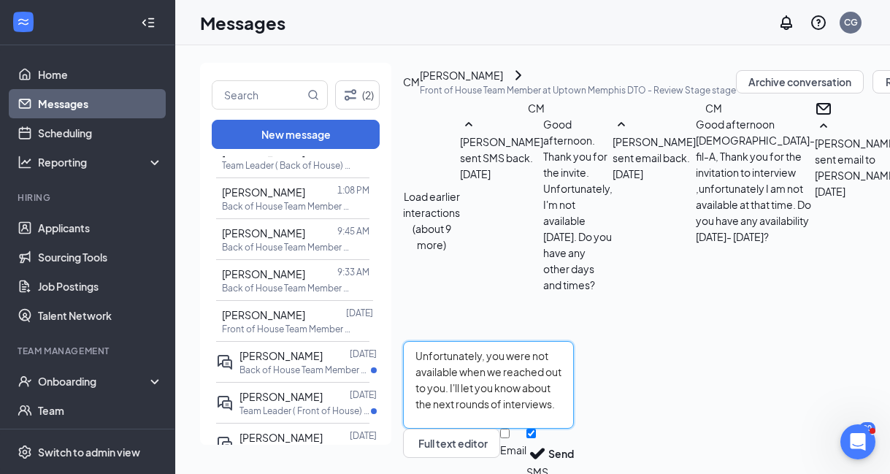
drag, startPoint x: 467, startPoint y: 340, endPoint x: 407, endPoint y: 334, distance: 60.2
click at [407, 341] on div "Unfortunately, you were not available when we reached out to you. I'll let you …" at bounding box center [488, 410] width 171 height 138
click at [441, 341] on textarea "Unfortunately, you were not available when we reached out to you. I'll let you …" at bounding box center [488, 385] width 171 height 88
click at [491, 341] on textarea "Unfortunately, you were not available when we reached out to you. I'll let you …" at bounding box center [488, 385] width 171 height 88
click at [569, 372] on textarea "Unfortunately, you were not available when we reached out to you. I'll let you …" at bounding box center [488, 385] width 171 height 88
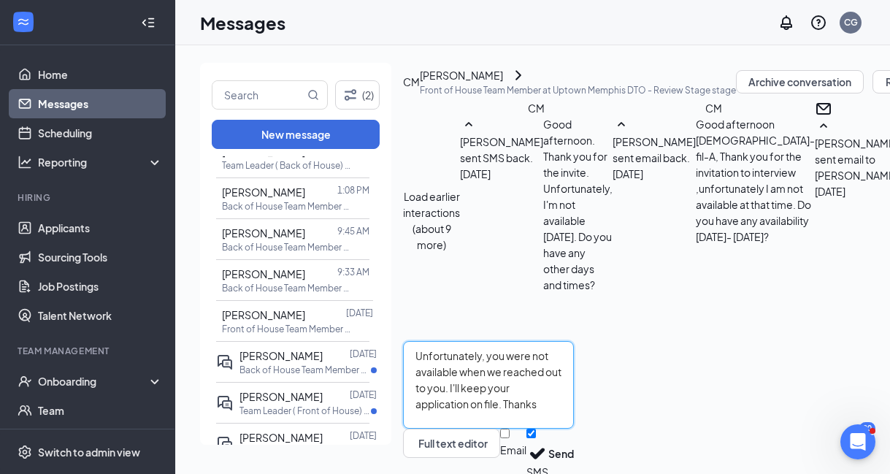
click at [527, 341] on textarea "Unfortunately, you were not available when we reached out to you. I'll keep you…" at bounding box center [488, 385] width 171 height 88
click at [489, 364] on textarea "Unfortunately, you were not available when we reached out to you. I'll keep you…" at bounding box center [488, 385] width 171 height 88
click at [532, 370] on textarea "Unfortunately, you were not available when we reached out to you. I'll keep you…" at bounding box center [488, 385] width 171 height 88
click at [475, 357] on textarea "Unfortunately, you were not available when we reached out to you. I'll keep you…" at bounding box center [488, 385] width 171 height 88
click at [567, 360] on textarea "Unfortunately, you were not available when we reached out to you. I'll keep you…" at bounding box center [488, 385] width 171 height 88
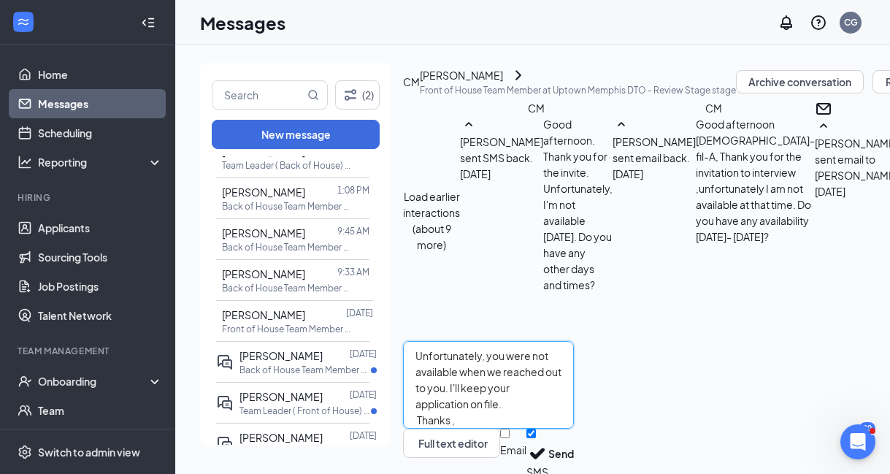
click at [574, 341] on textarea "Unfortunately, you were not available when we reached out to you. I'll keep you…" at bounding box center [488, 385] width 171 height 88
click at [574, 348] on textarea "Unfortunately, you were not available when we reached out to you. We'll keep yo…" at bounding box center [488, 385] width 171 height 88
click at [574, 341] on textarea "Unfortunately, you were not available when we reached out to you. We'll keep yo…" at bounding box center [488, 385] width 171 height 88
click at [574, 359] on textarea "Unfortunately, you were not available when we reached out to you. We will keep …" at bounding box center [488, 385] width 171 height 88
click at [540, 368] on textarea "Unfortunately, you were not available when we reached out to you. We will keep …" at bounding box center [488, 385] width 171 height 88
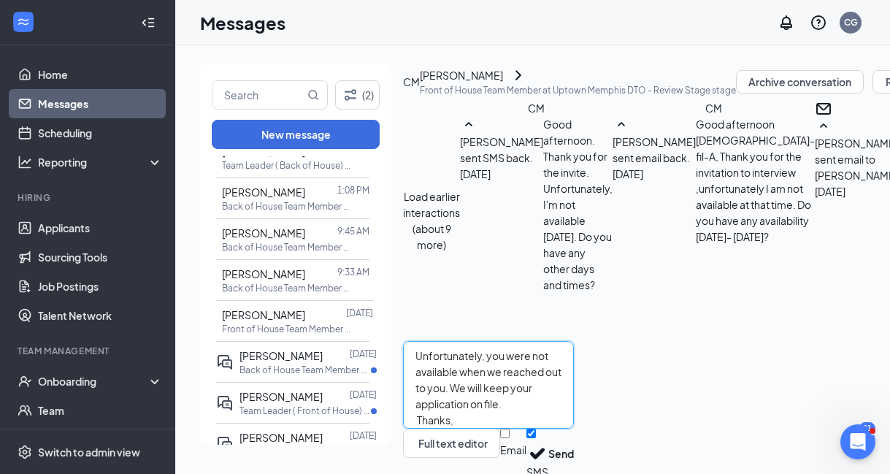
click at [441, 356] on textarea "Unfortunately, you were not available when we reached out to you. We will keep …" at bounding box center [488, 385] width 171 height 88
type textarea "Unfortunately, you were not available when we reached out to you. We will keep …"
click at [574, 429] on button "Send" at bounding box center [561, 454] width 26 height 50
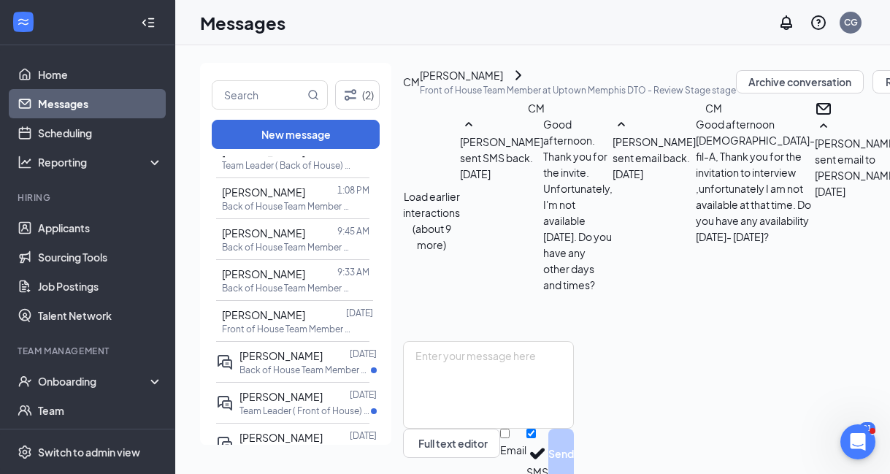
scroll to position [1061, 0]
click at [269, 364] on div "Zelma Boyle" at bounding box center [281, 356] width 83 height 16
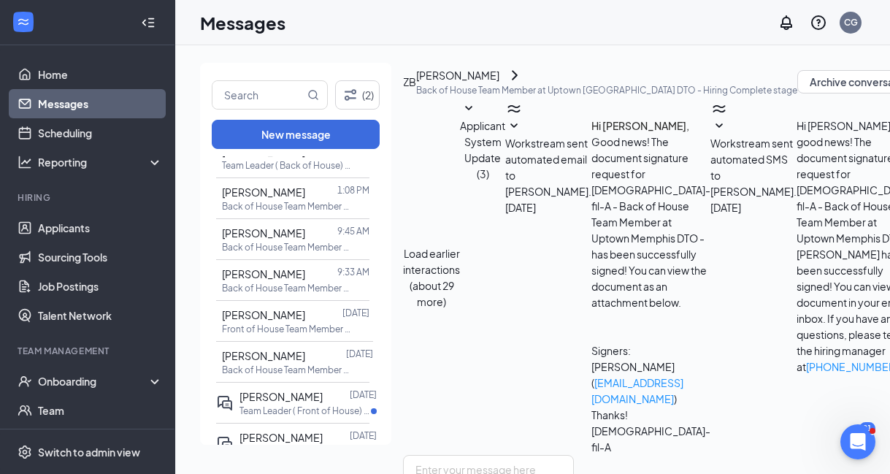
scroll to position [269, 0]
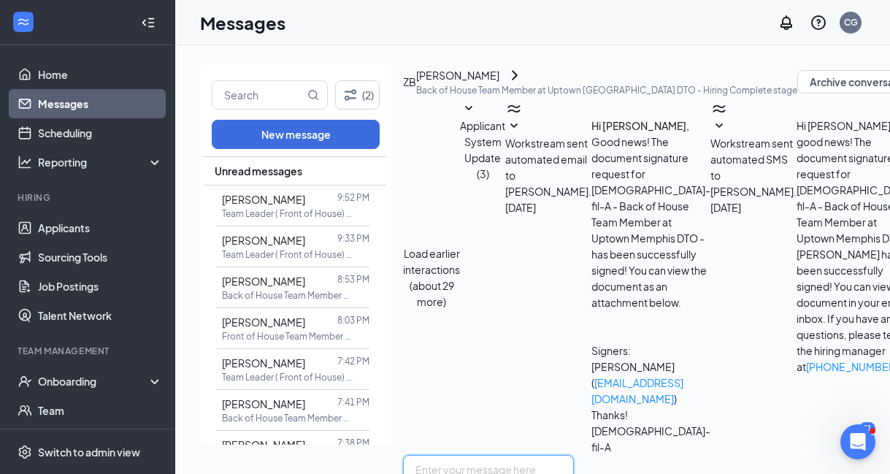
scroll to position [0, 0]
click at [280, 202] on span "Audra Woods" at bounding box center [263, 199] width 83 height 13
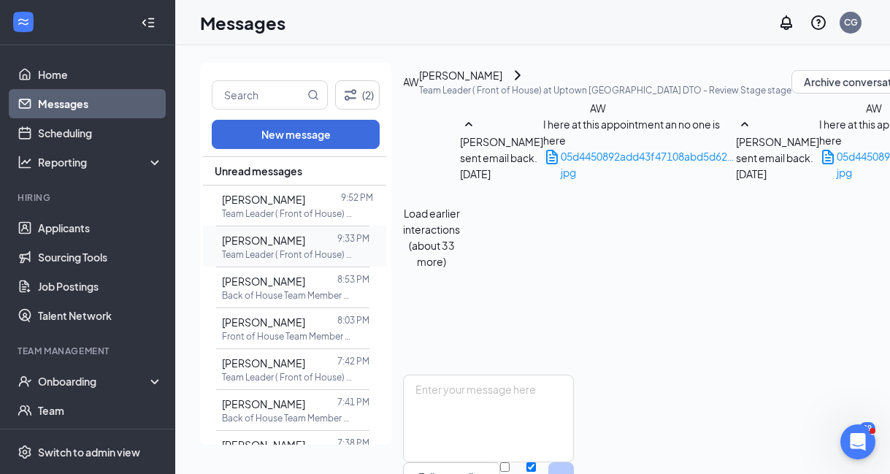
click at [280, 248] on p "Team Leader ( Front of House) at Uptown Memphis DTO" at bounding box center [287, 254] width 131 height 12
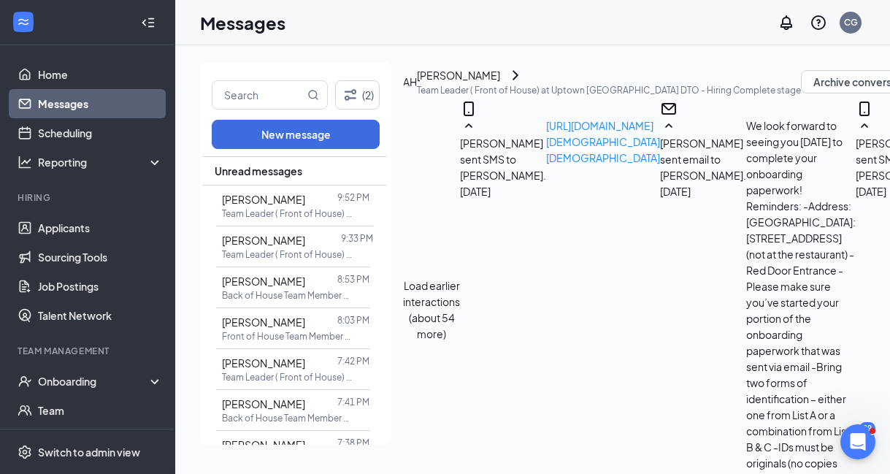
scroll to position [1886, 0]
drag, startPoint x: 510, startPoint y: 157, endPoint x: 685, endPoint y: 199, distance: 179.6
copy span "Date: Tuesday, 9/16 from 4pm-6pm. Address: 477 N. 5th St. Memphis, TN 38105. At…"
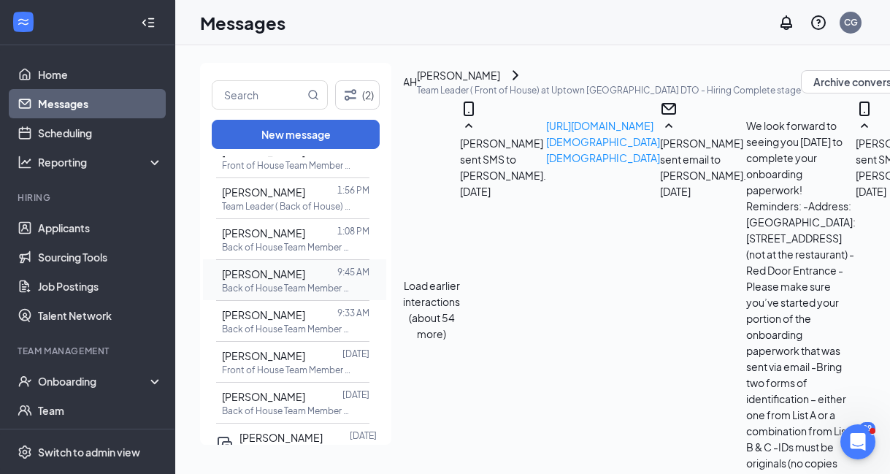
scroll to position [874, 0]
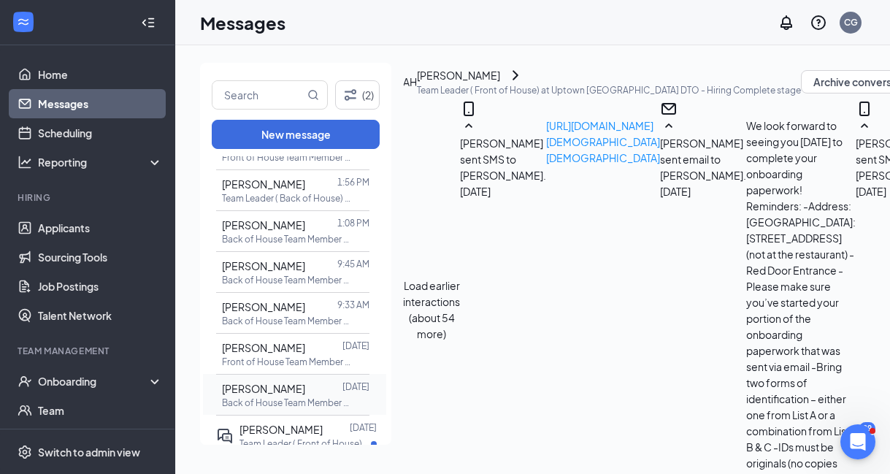
click at [286, 397] on div "Zelma Boyle" at bounding box center [263, 388] width 83 height 16
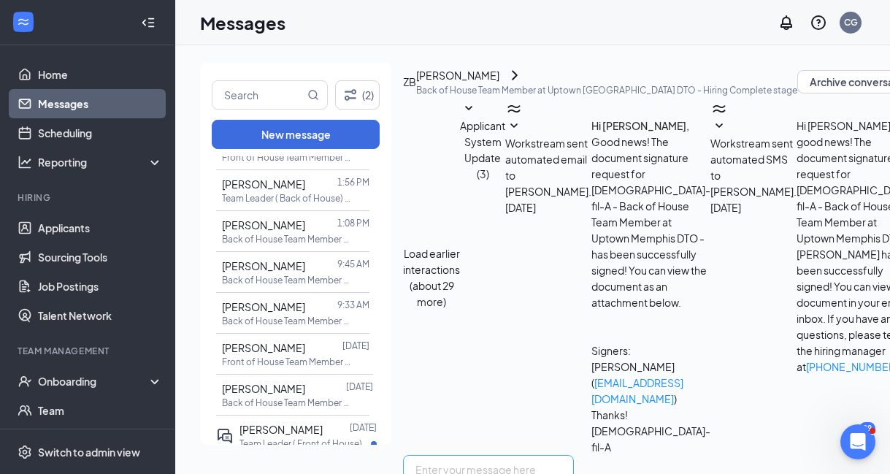
scroll to position [269, 0]
paste textarea "Date: Tuesday, 9/16 from 4pm-6pm. Address: 477 N. 5th St. Memphis, TN 38105. At…"
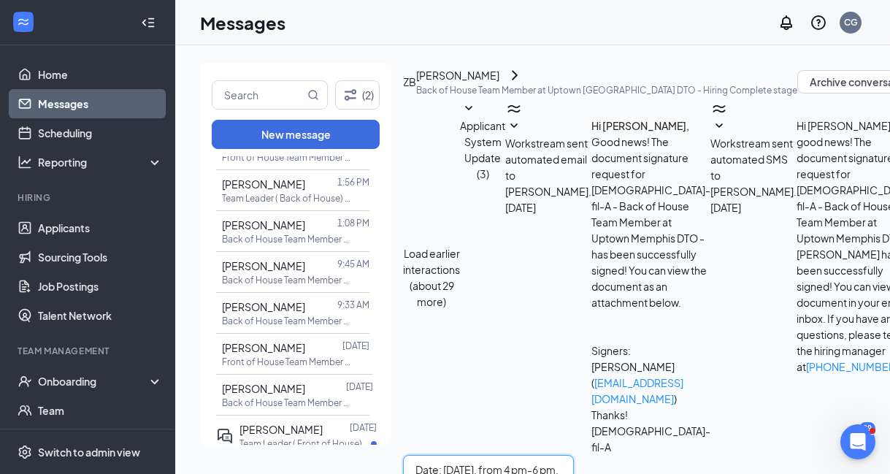
type textarea "Date: Tuesday, 9/16, from 4 pm-6 pm. Address: 477 N. 5th St., Memphis, TN 38105…"
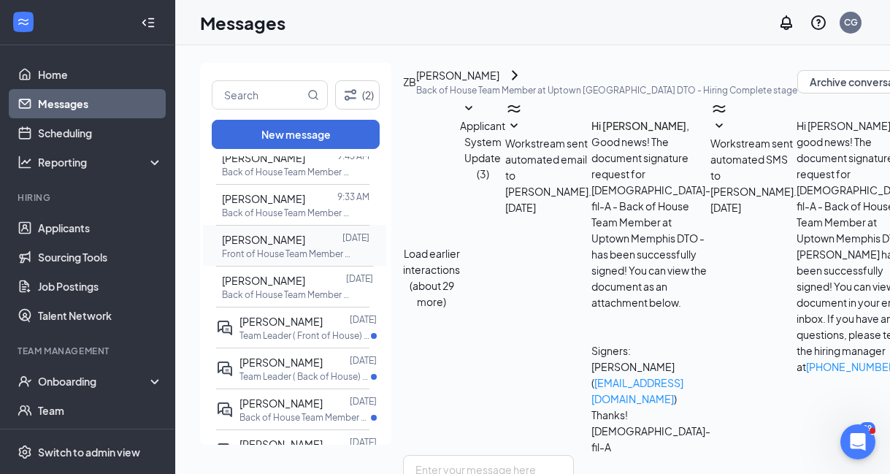
scroll to position [1001, 0]
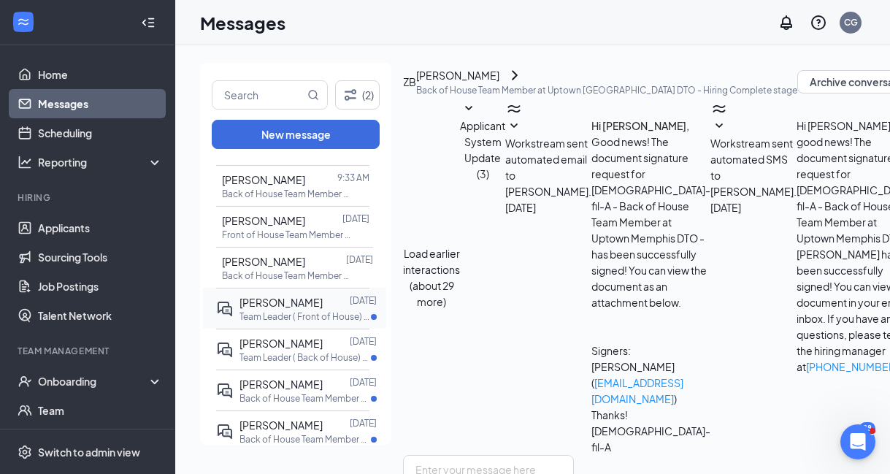
click at [284, 309] on span "Taylor Butler" at bounding box center [281, 302] width 83 height 13
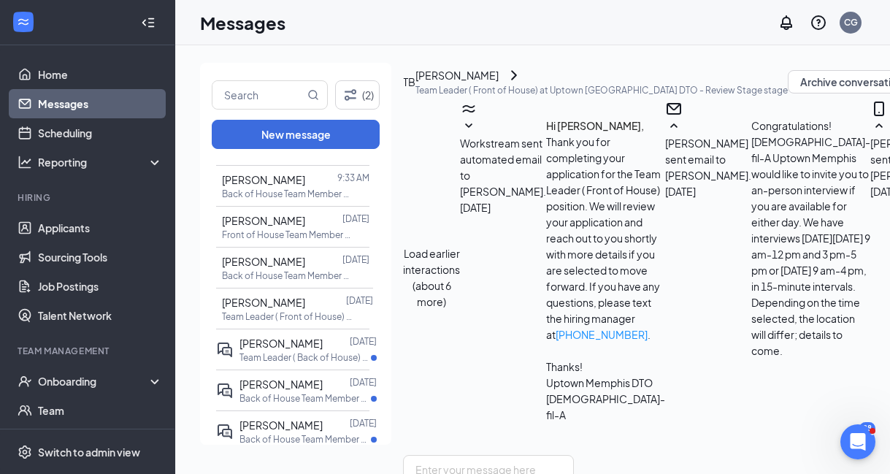
scroll to position [60, 0]
click at [275, 350] on span "Amberneshia Smith" at bounding box center [281, 343] width 83 height 13
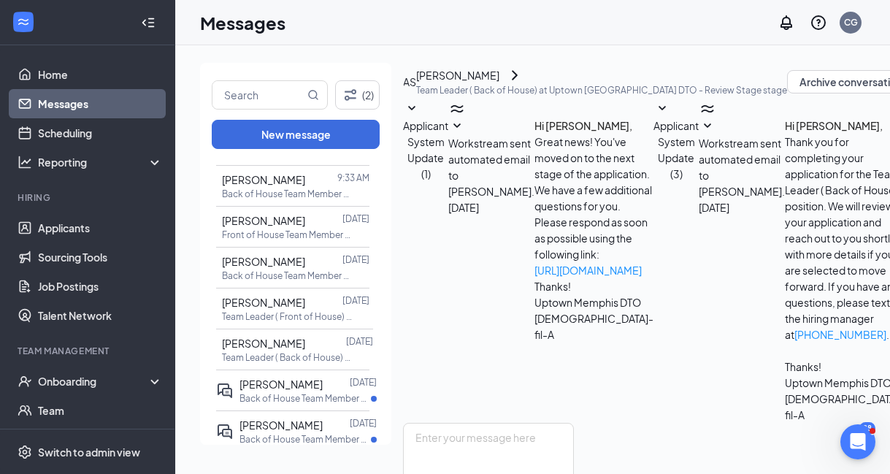
scroll to position [154, 0]
click at [256, 405] on p "Back of House Team Member at Uptown Memphis DTO" at bounding box center [305, 398] width 131 height 12
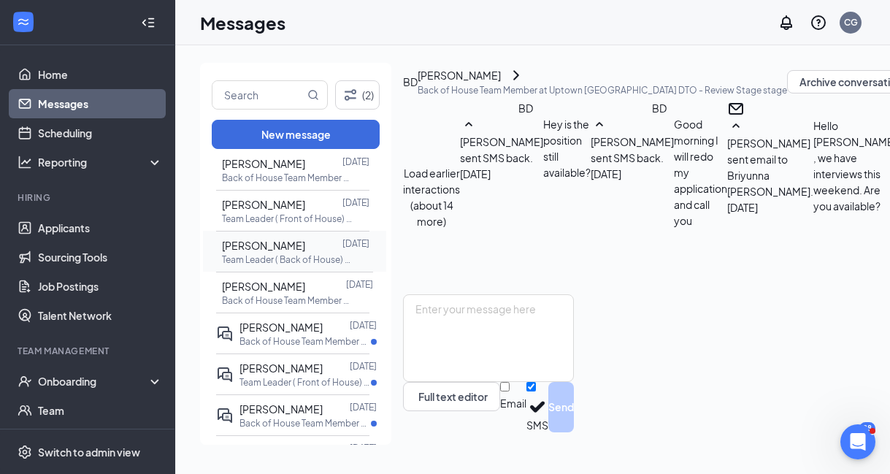
scroll to position [1102, 0]
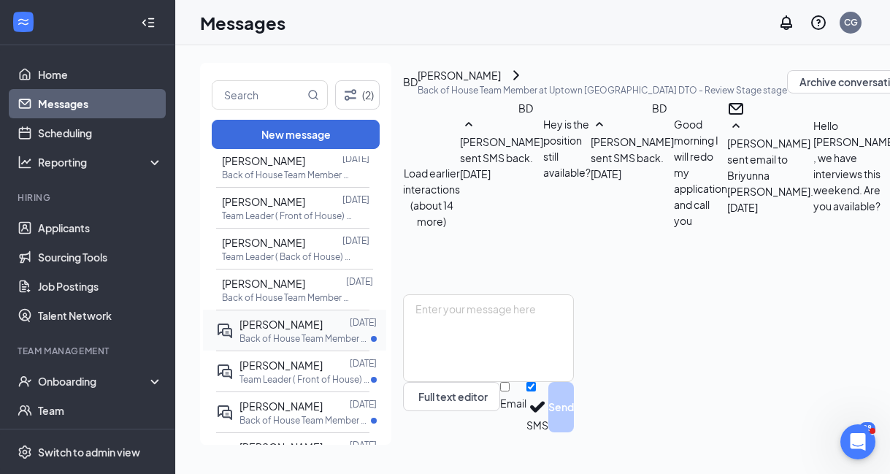
click at [269, 331] on span "Kevin Mitchell" at bounding box center [281, 324] width 83 height 13
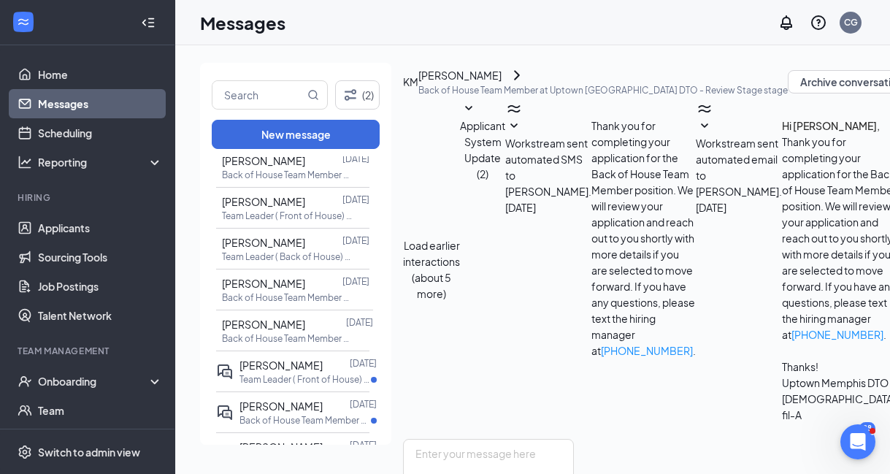
scroll to position [960, 0]
click at [302, 386] on p "Team Leader ( Front of House) at Uptown Memphis DTO" at bounding box center [305, 379] width 131 height 12
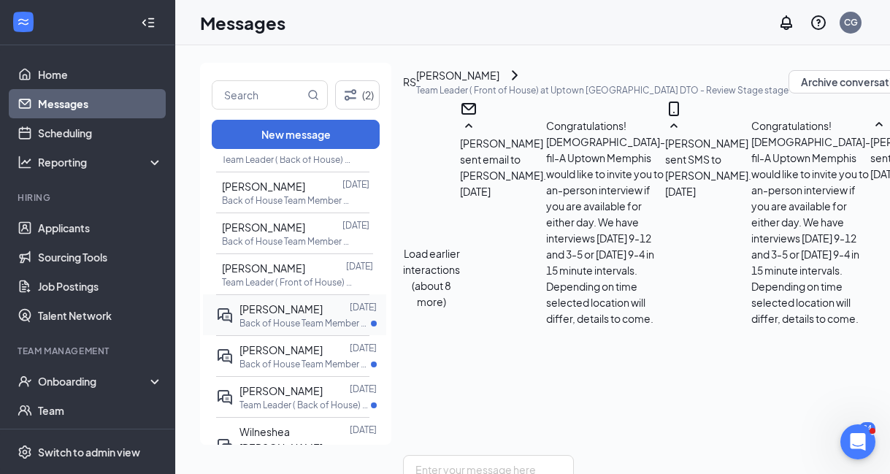
scroll to position [1213, 0]
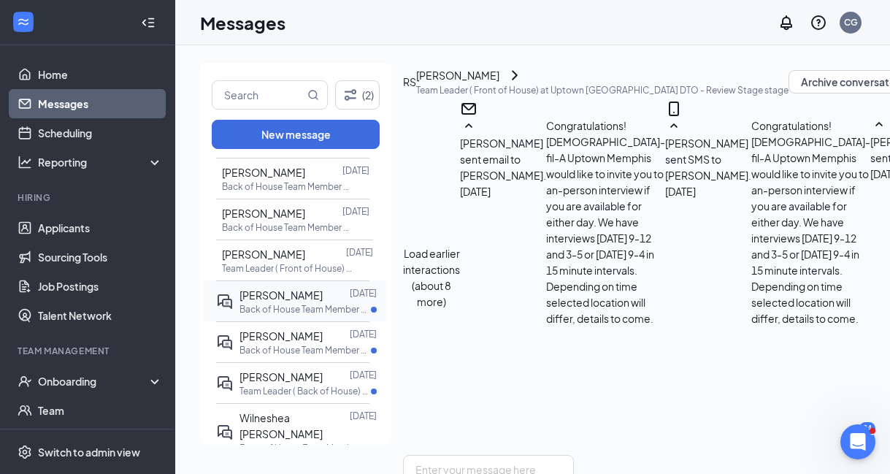
click at [286, 303] on div "Evan Taylor" at bounding box center [281, 295] width 83 height 16
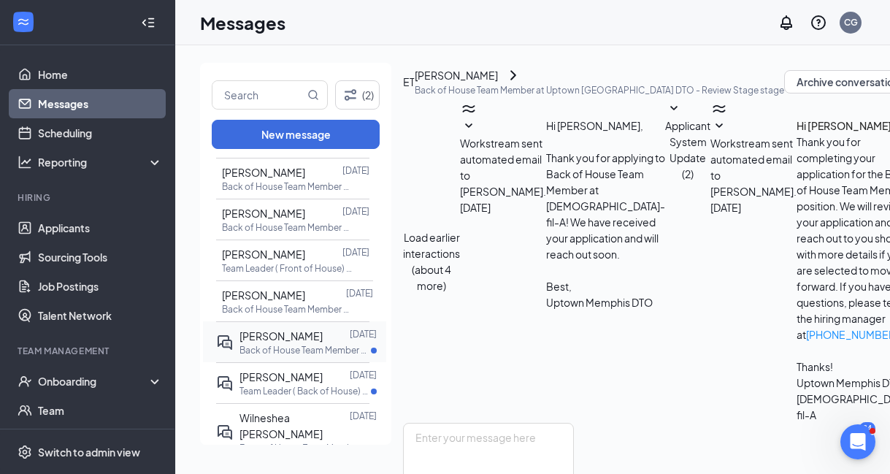
scroll to position [747, 0]
click at [291, 356] on p "Back of House Team Member at Uptown Memphis DTO" at bounding box center [305, 350] width 131 height 12
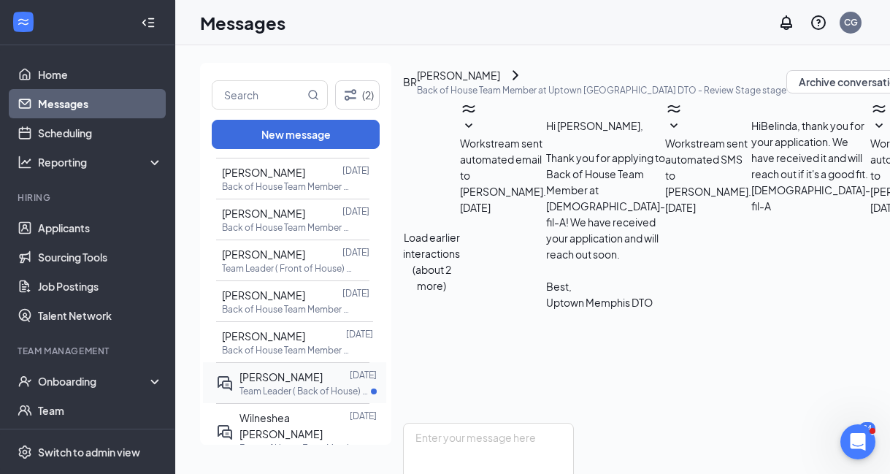
scroll to position [443, 0]
click at [282, 397] on p "Team Leader ( Back of House) at Uptown Memphis DTO" at bounding box center [305, 391] width 131 height 12
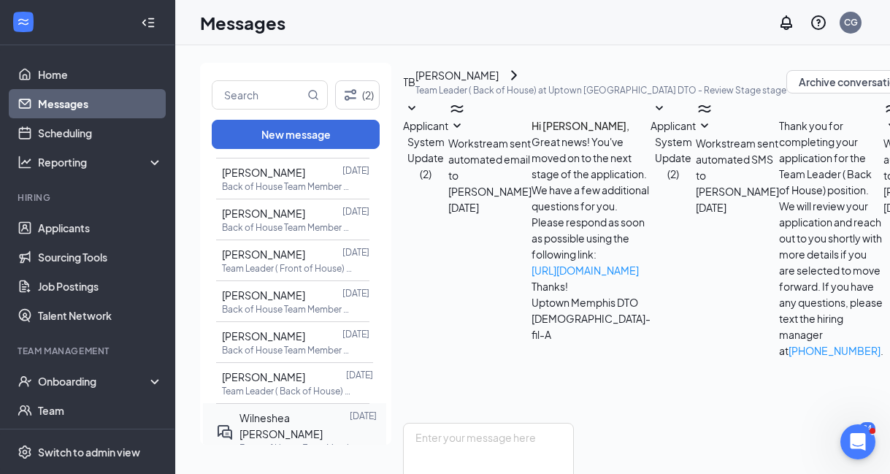
scroll to position [60, 0]
click at [280, 434] on span "Wilneshea Hunt" at bounding box center [281, 425] width 83 height 29
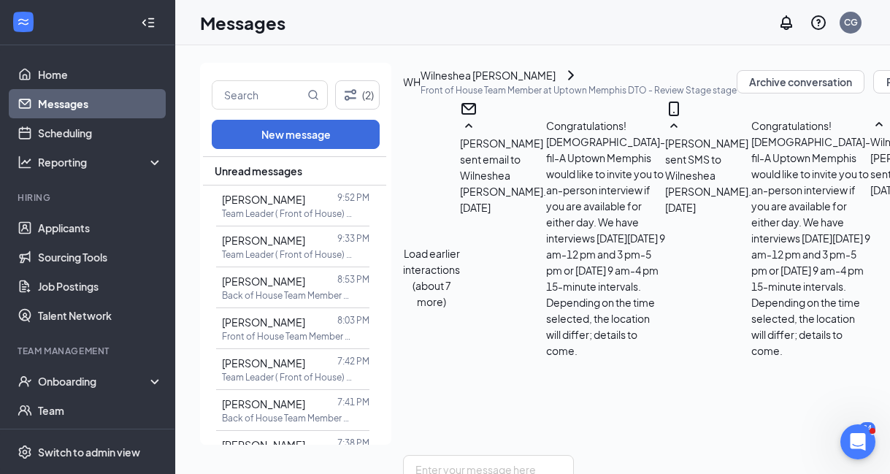
click at [66, 99] on link "Messages" at bounding box center [100, 103] width 125 height 29
click at [53, 74] on link "Home" at bounding box center [100, 74] width 125 height 29
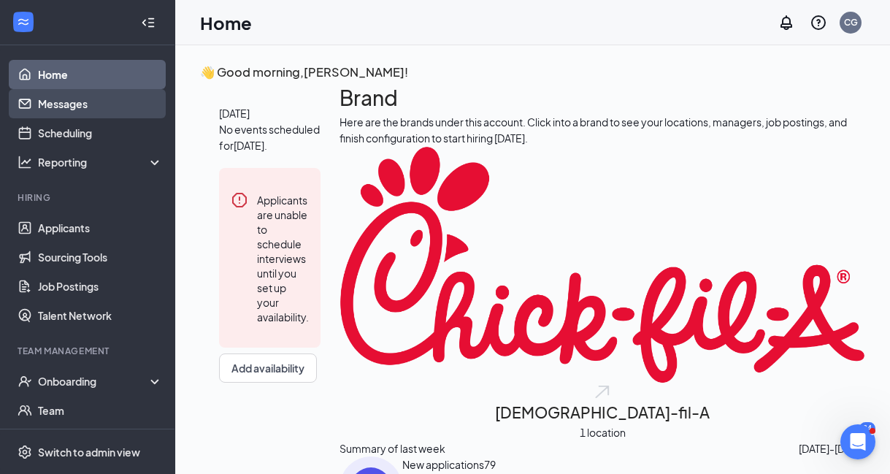
click at [48, 108] on link "Messages" at bounding box center [100, 103] width 125 height 29
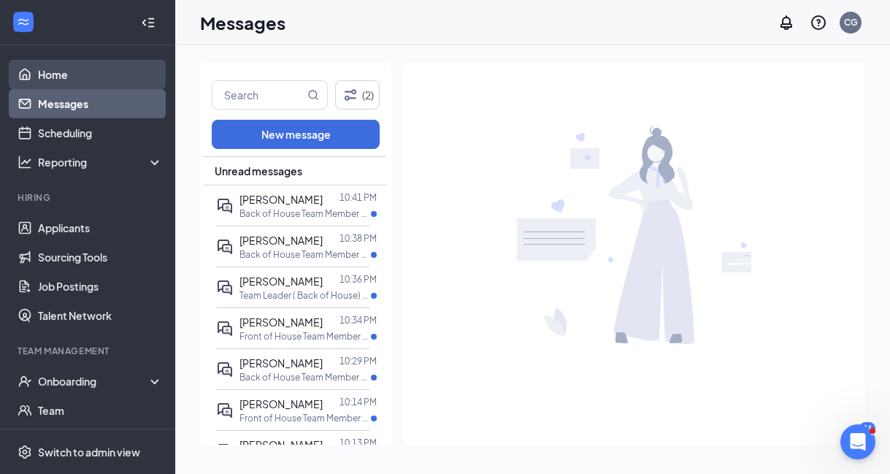
click at [52, 69] on link "Home" at bounding box center [100, 74] width 125 height 29
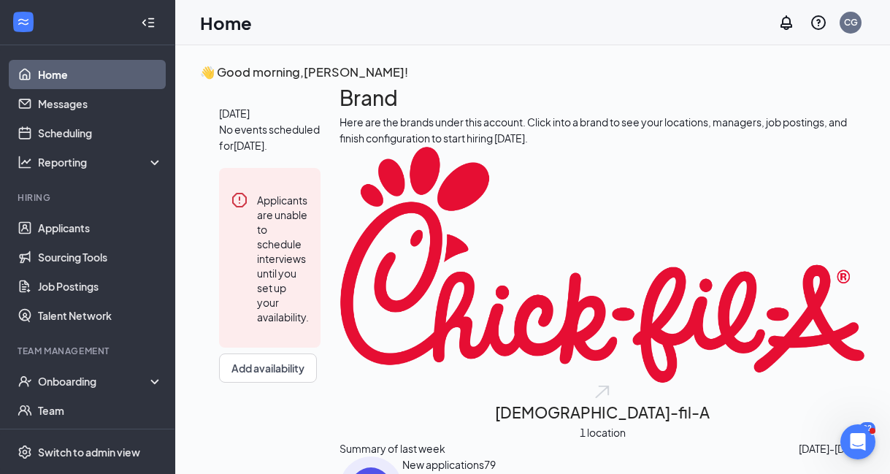
click at [60, 79] on link "Home" at bounding box center [100, 74] width 125 height 29
click at [61, 106] on link "Messages" at bounding box center [100, 103] width 125 height 29
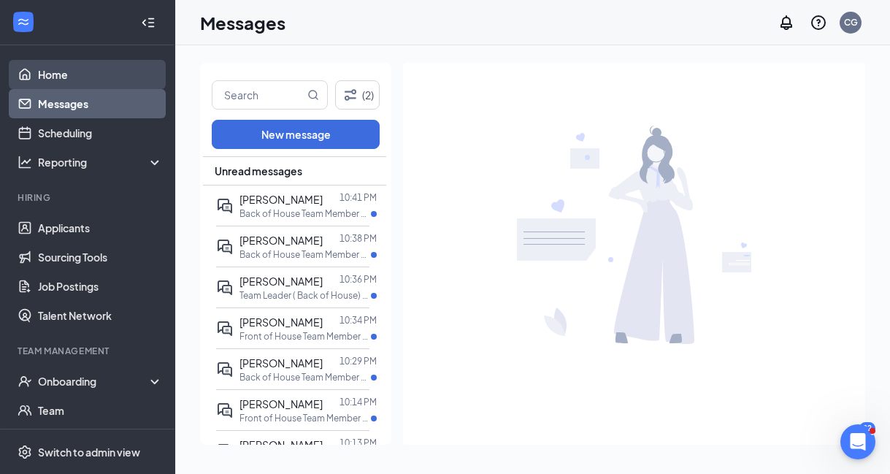
click at [62, 82] on link "Home" at bounding box center [100, 74] width 125 height 29
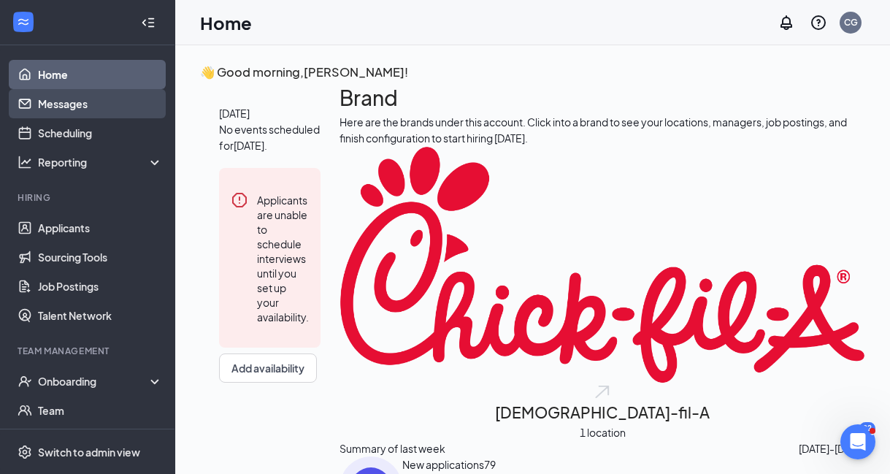
click at [66, 102] on link "Messages" at bounding box center [100, 103] width 125 height 29
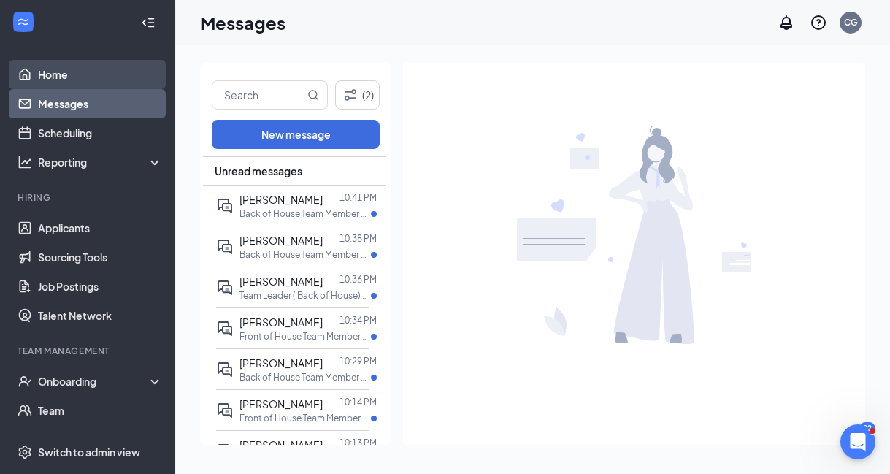
click at [58, 76] on link "Home" at bounding box center [100, 74] width 125 height 29
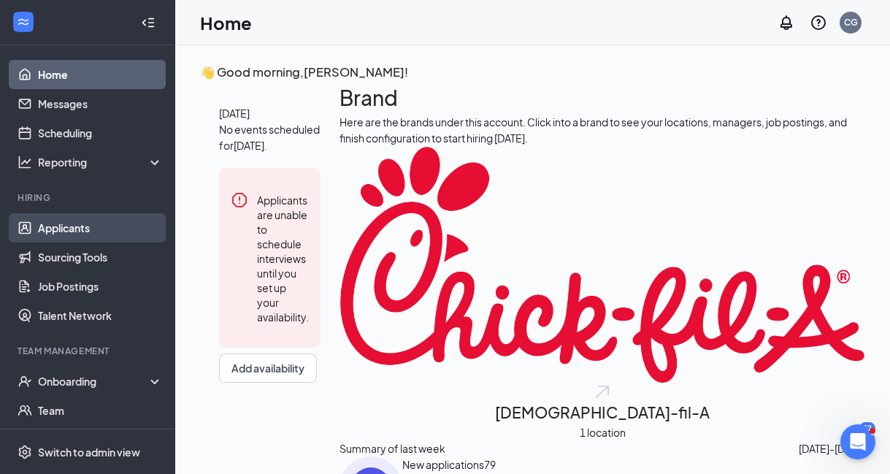
click at [61, 226] on link "Applicants" at bounding box center [100, 227] width 125 height 29
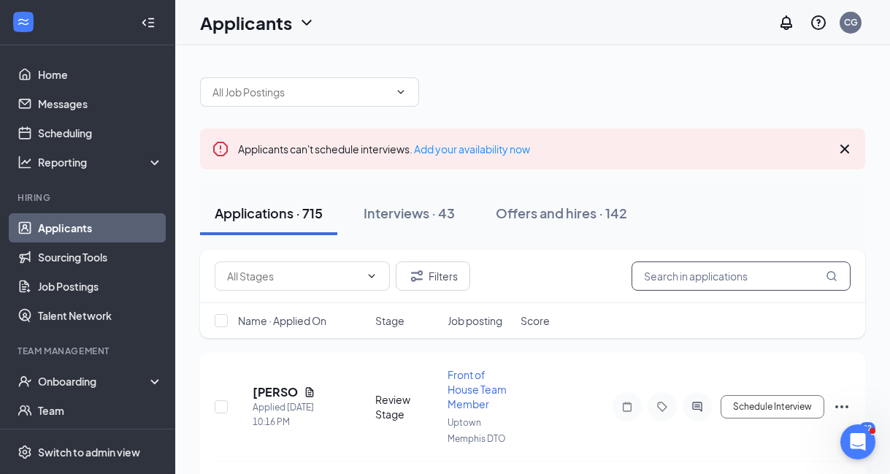
click at [690, 272] on input "text" at bounding box center [741, 275] width 219 height 29
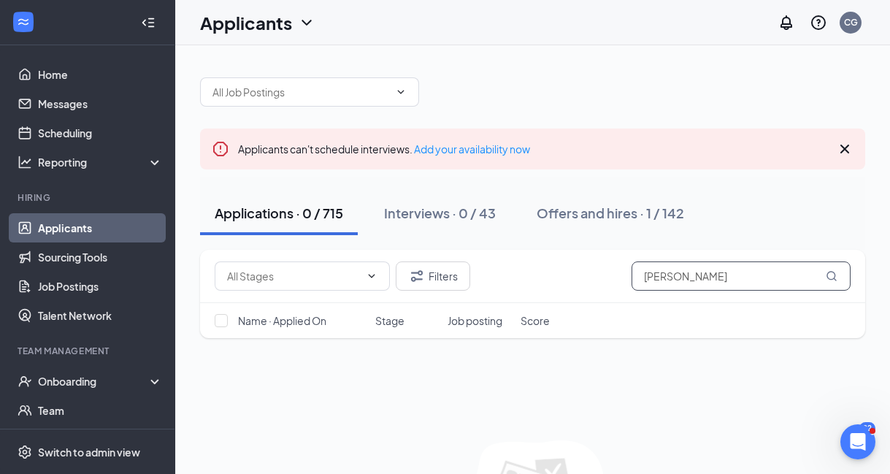
drag, startPoint x: 676, startPoint y: 278, endPoint x: 584, endPoint y: 281, distance: 92.1
click at [584, 281] on div "Filters alayna pride" at bounding box center [533, 275] width 636 height 29
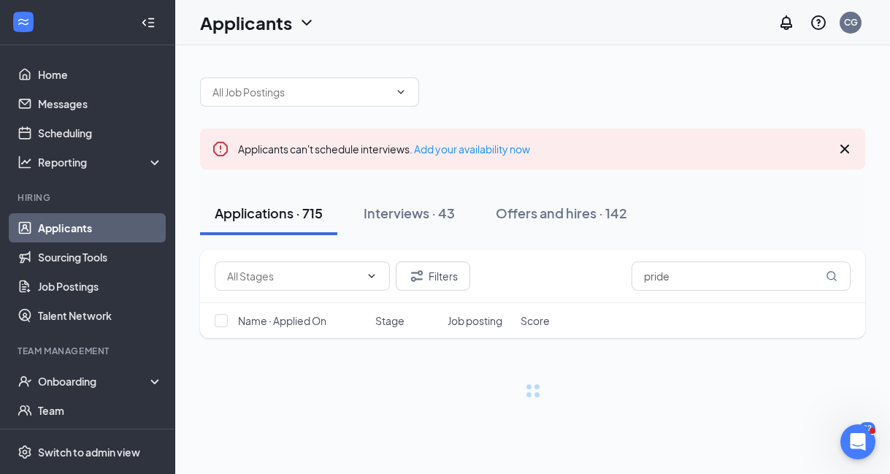
click at [705, 234] on div "Applications · 715 Interviews · 43 Offers and hires · 142" at bounding box center [532, 213] width 665 height 44
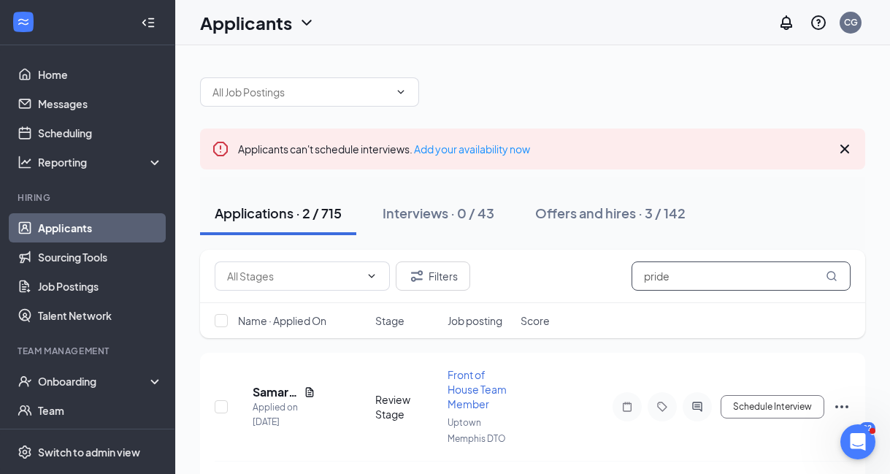
click at [688, 280] on input "pride" at bounding box center [741, 275] width 219 height 29
type input "p"
